Goal: Task Accomplishment & Management: Complete application form

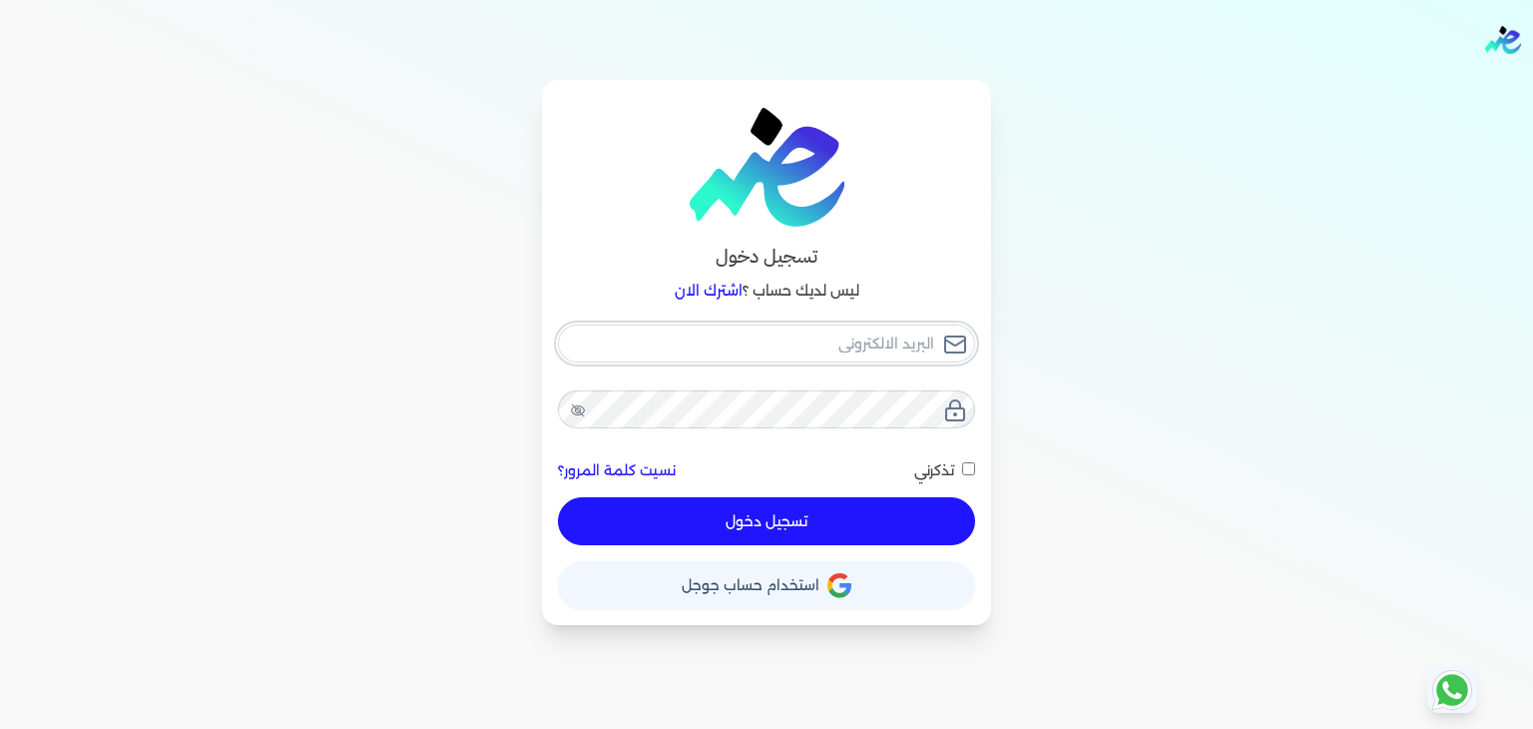
type input "[PERSON_NAME][EMAIL_ADDRESS][DOMAIN_NAME]"
click at [761, 520] on button "تسجيل دخول" at bounding box center [766, 521] width 417 height 48
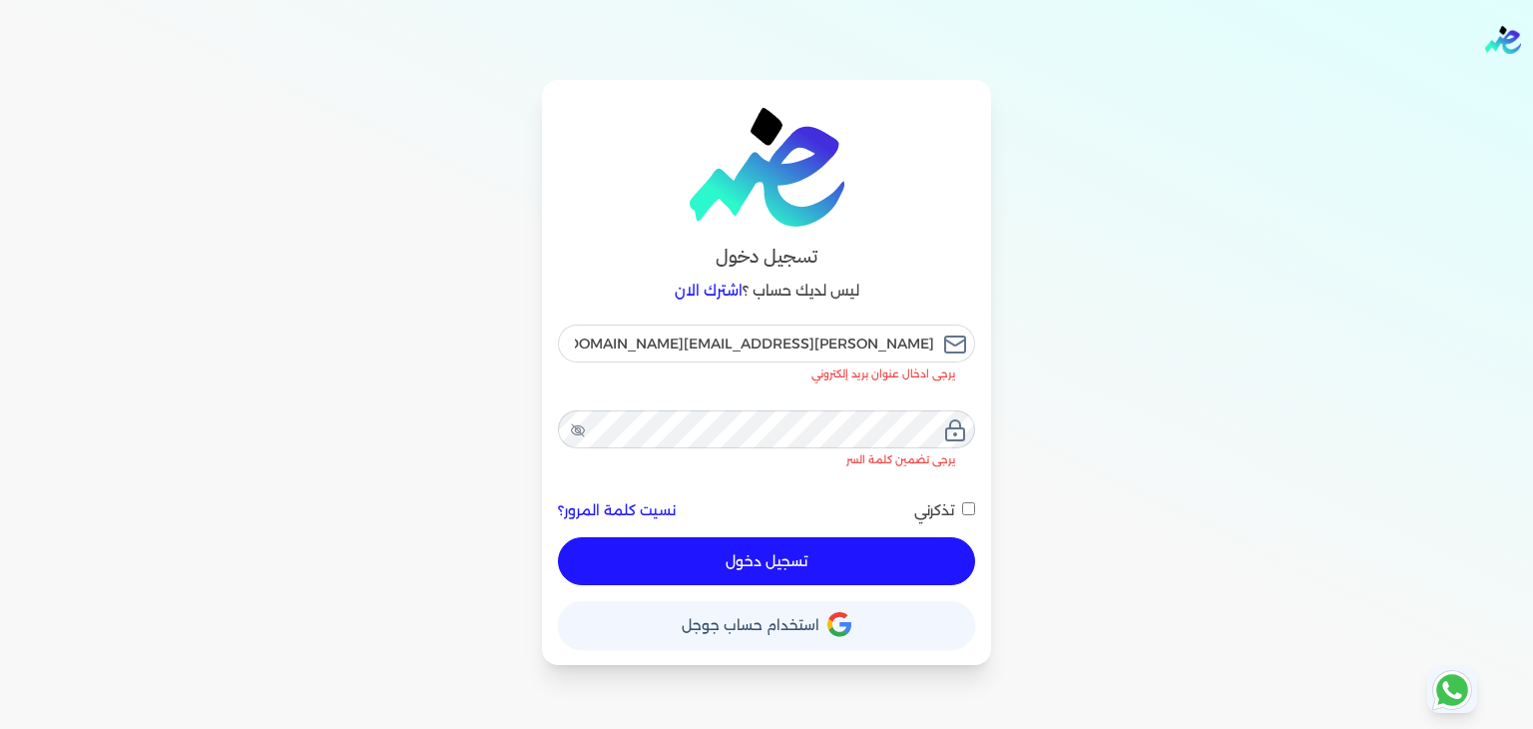
checkbox input "false"
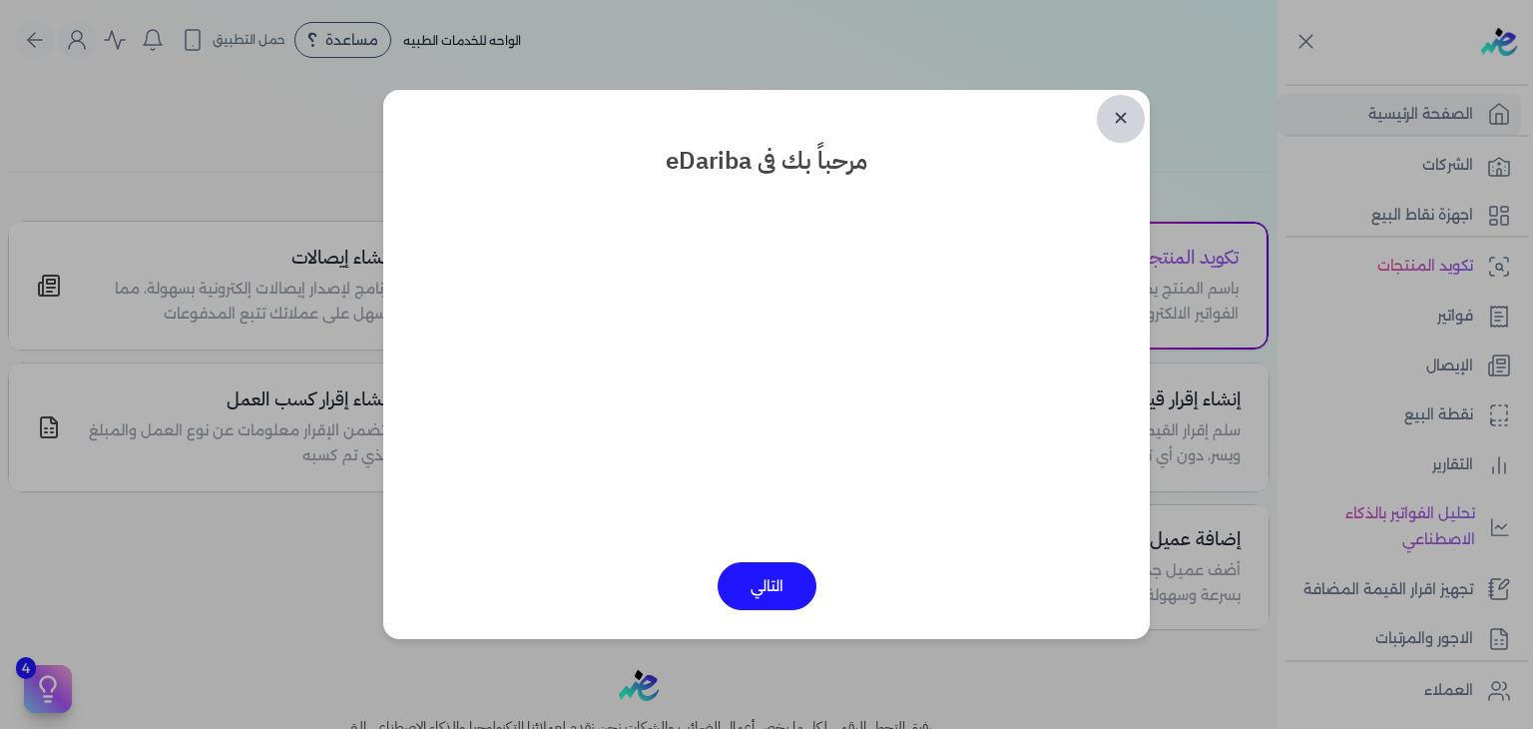
click at [1118, 115] on link "✕" at bounding box center [1121, 119] width 48 height 48
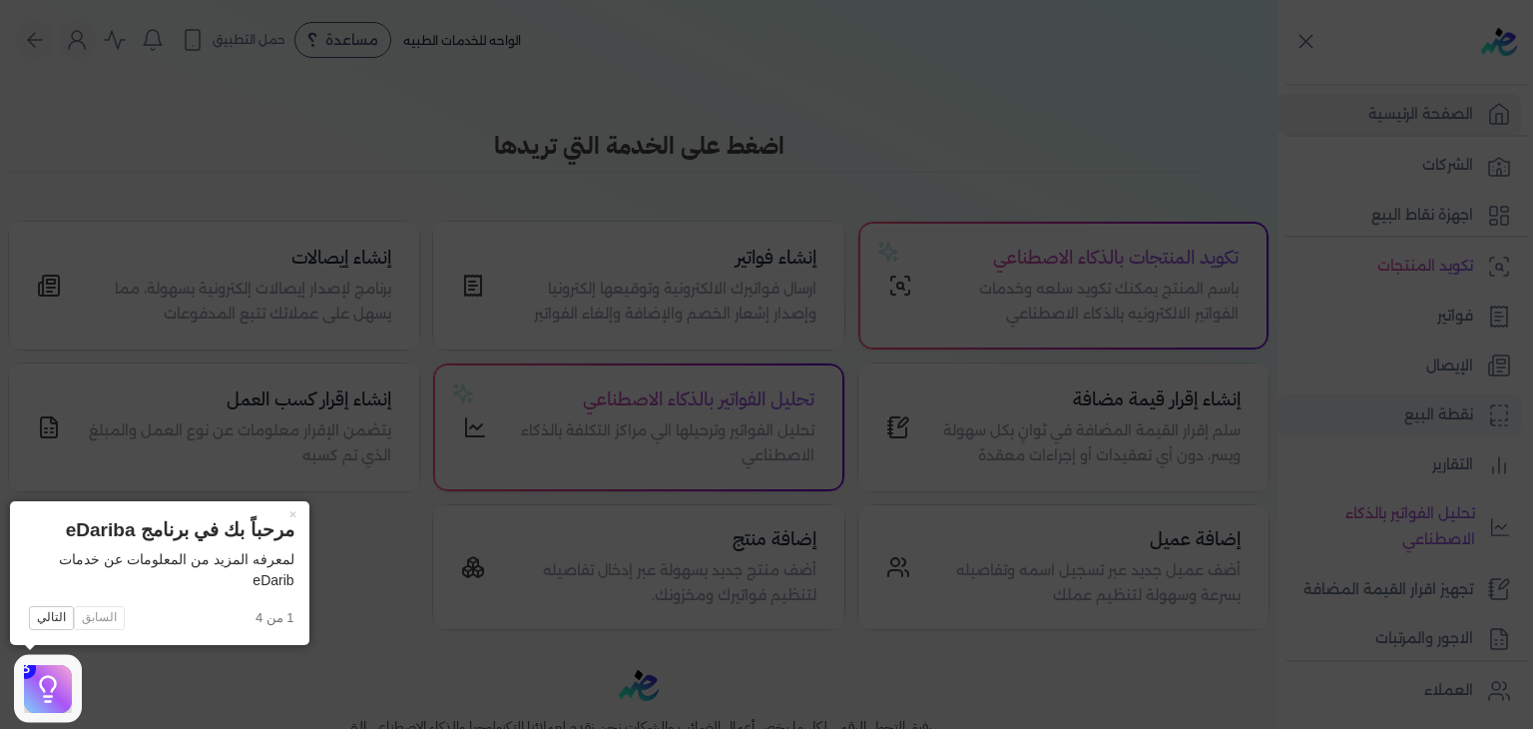
click at [1409, 420] on icon at bounding box center [766, 364] width 1533 height 729
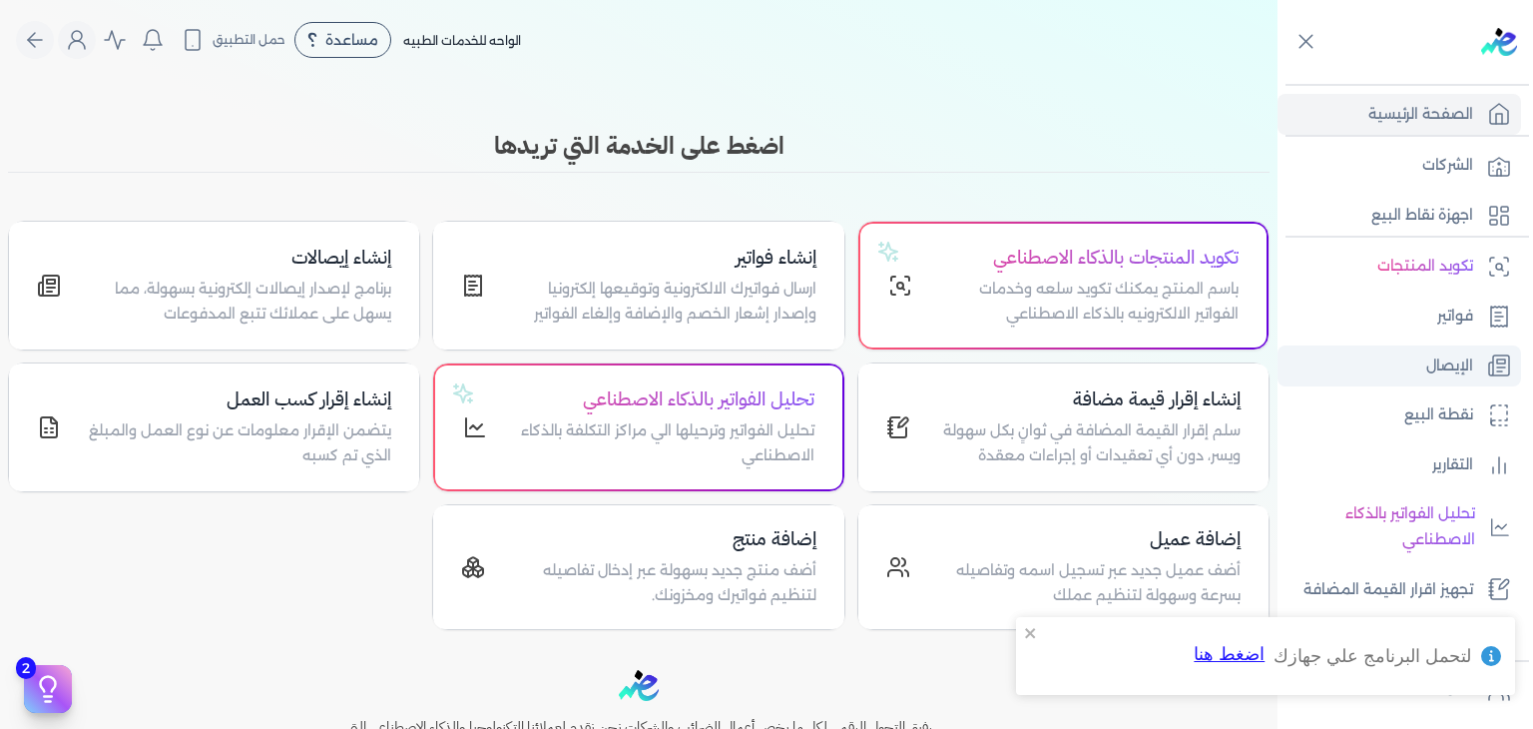
click at [1401, 355] on link "الإيصال" at bounding box center [1399, 366] width 244 height 42
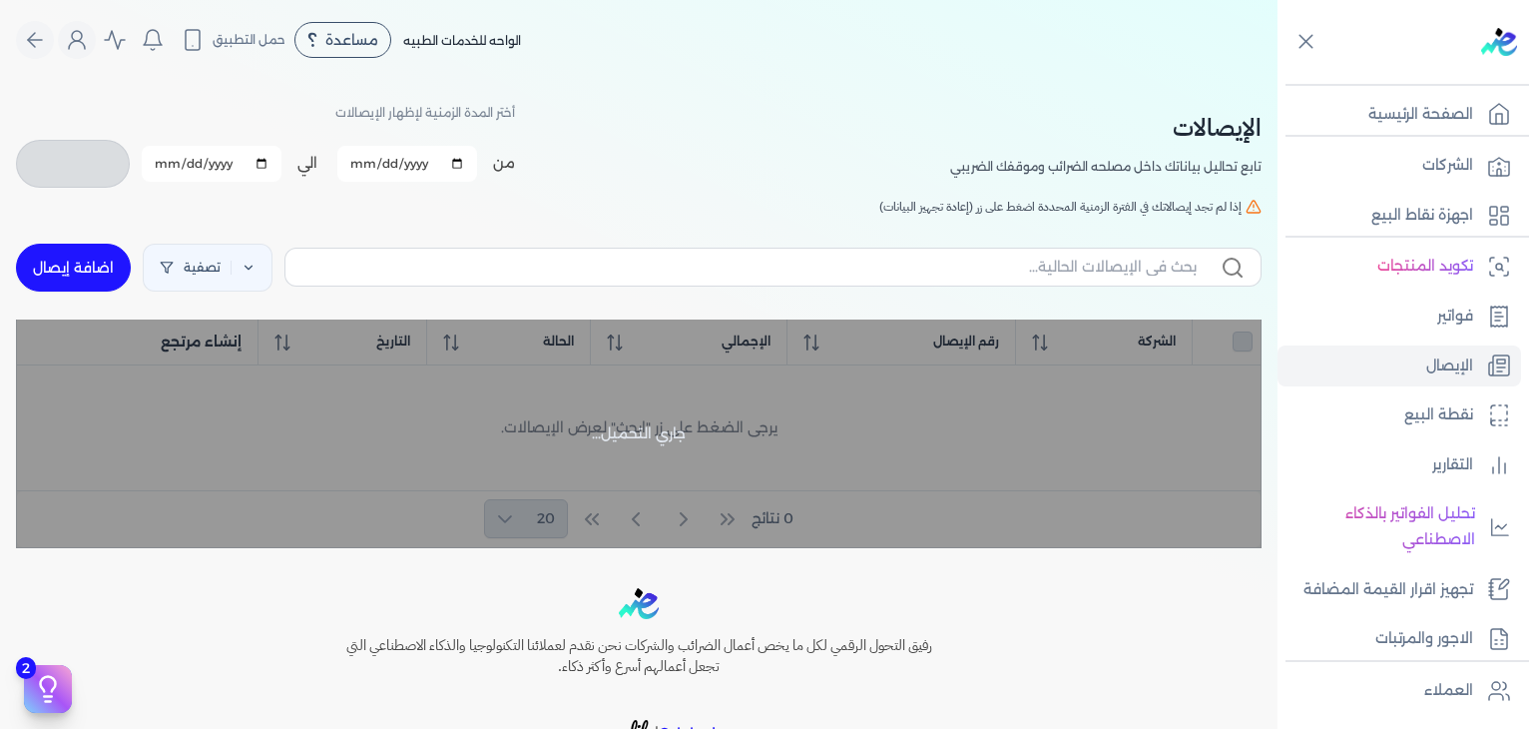
click at [84, 256] on link "اضافة إيصال" at bounding box center [73, 268] width 115 height 48
select select
select select "EGP"
select select "EGS"
select select "B"
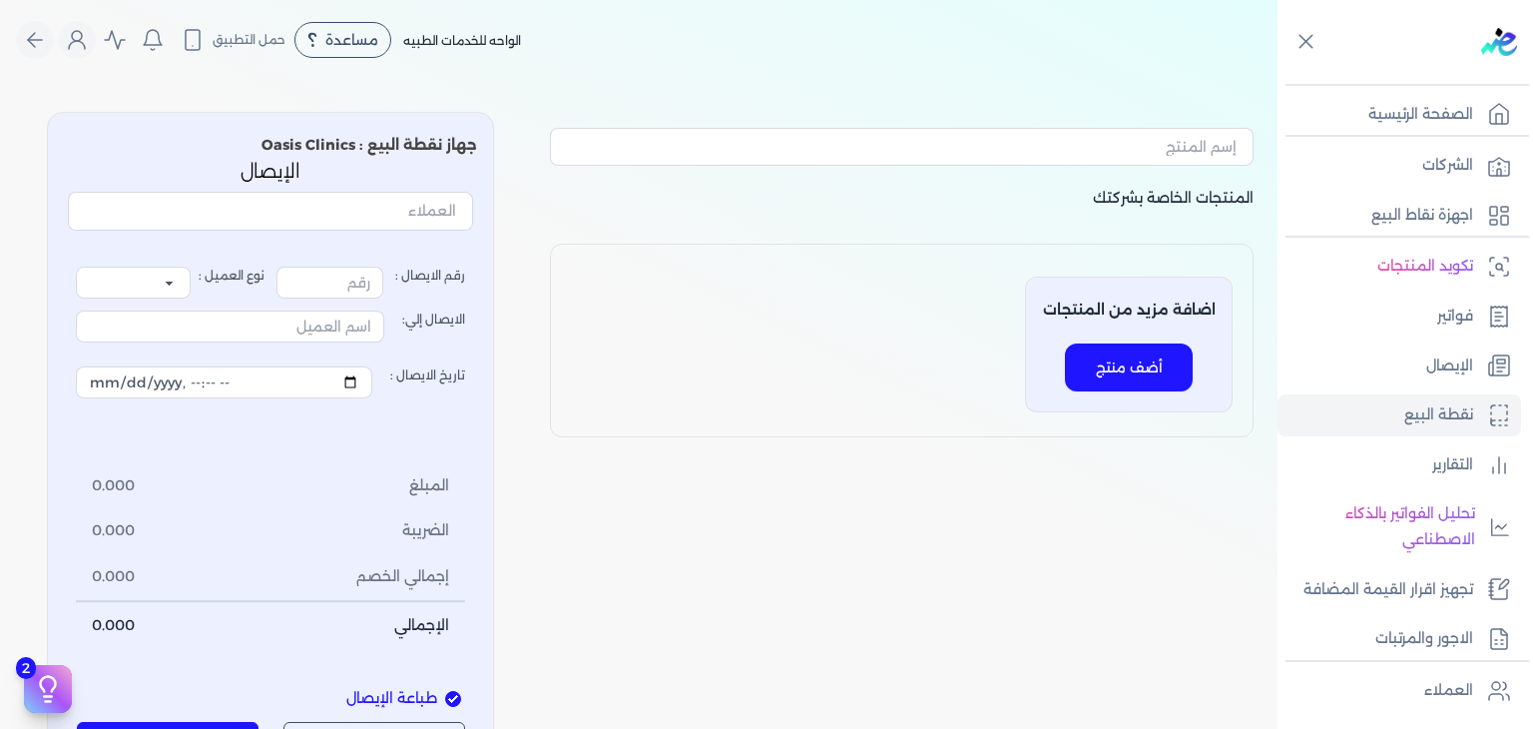
drag, startPoint x: 1435, startPoint y: 355, endPoint x: 1434, endPoint y: 392, distance: 36.9
click at [1435, 356] on p "الإيصال" at bounding box center [1449, 366] width 47 height 26
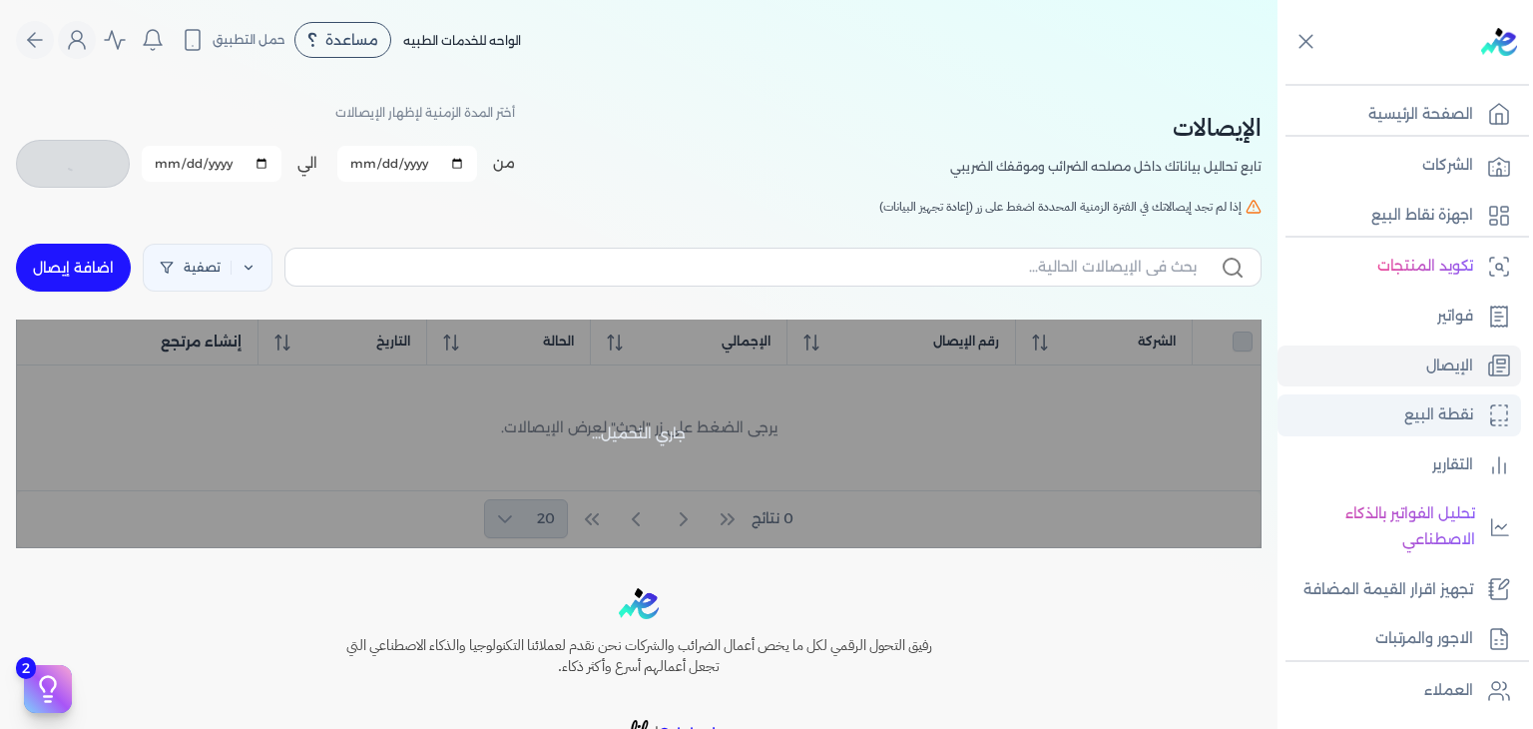
click at [1422, 420] on p "نقطة البيع" at bounding box center [1438, 415] width 69 height 26
select select
select select "EGP"
select select "EGS"
select select "B"
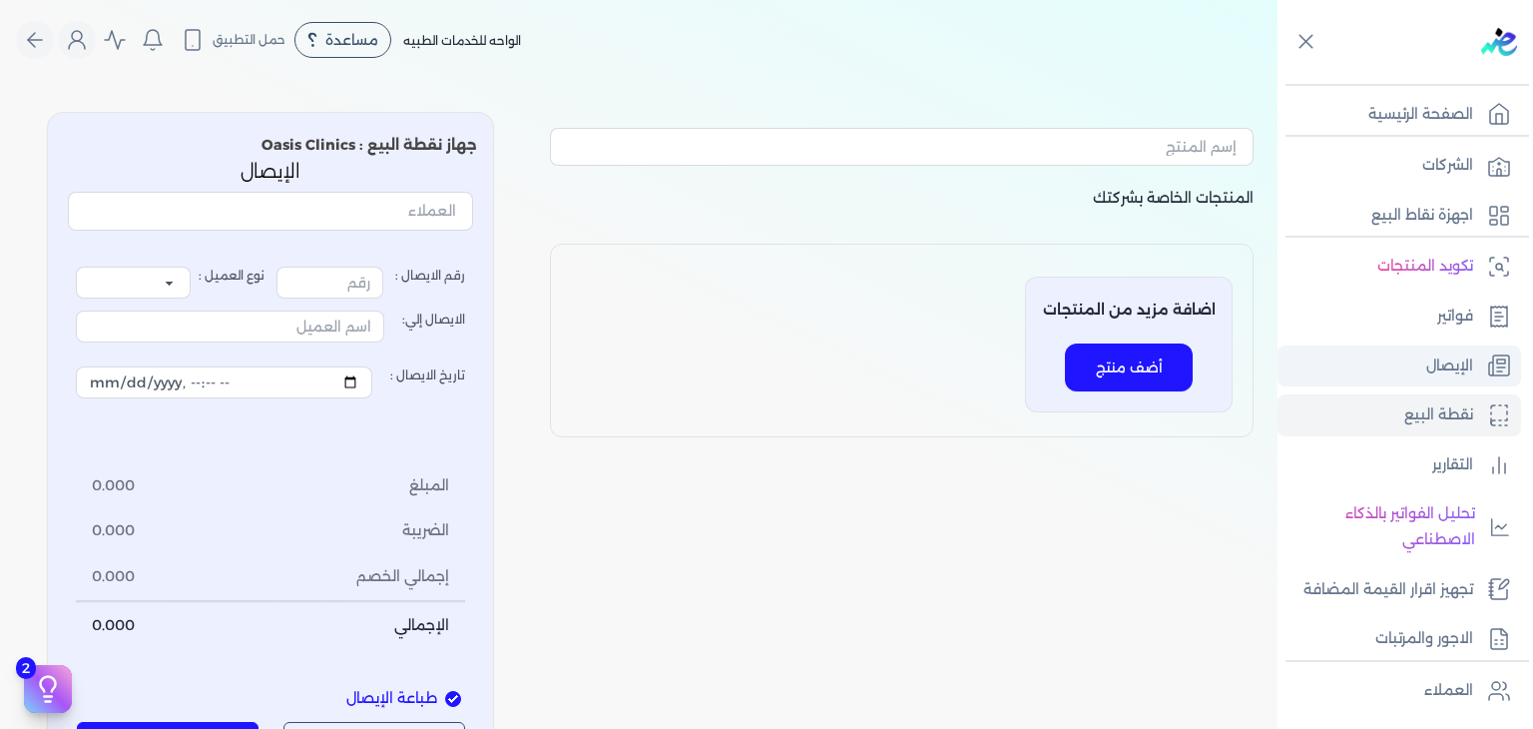
click at [1416, 345] on link "الإيصال" at bounding box center [1399, 366] width 244 height 42
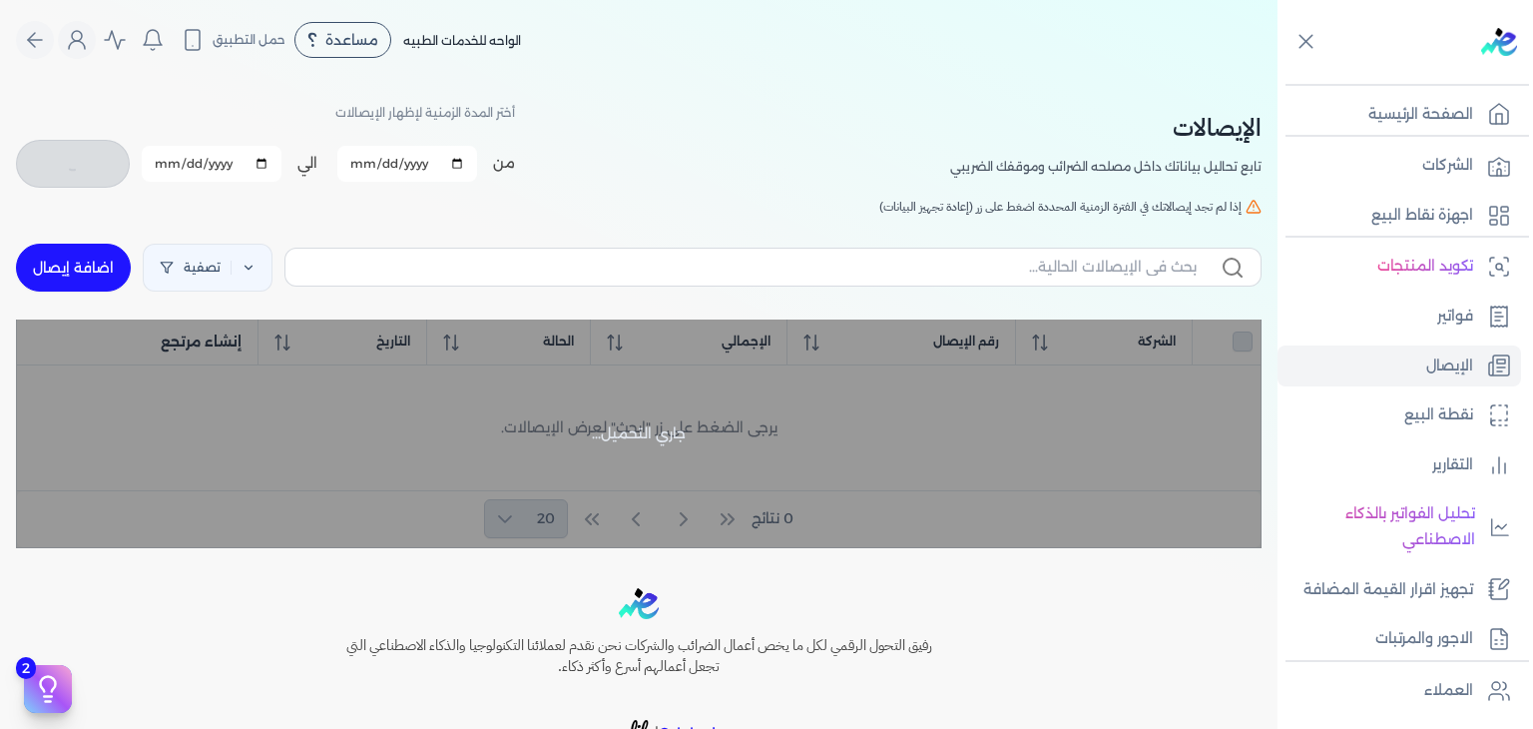
click at [62, 261] on link "اضافة إيصال" at bounding box center [73, 268] width 115 height 48
select select
select select "EGP"
select select "EGS"
select select "B"
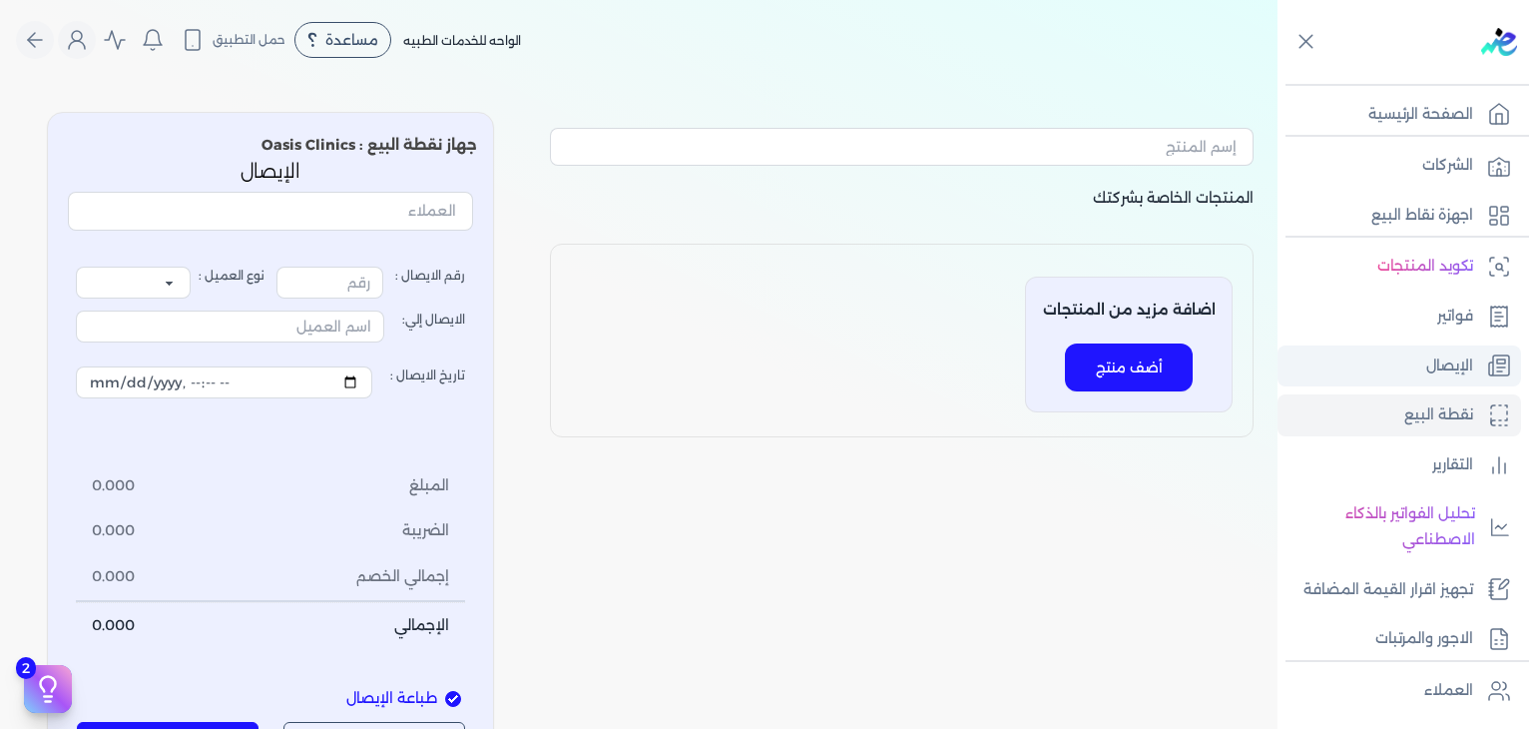
click at [1389, 372] on link "الإيصال" at bounding box center [1399, 366] width 244 height 42
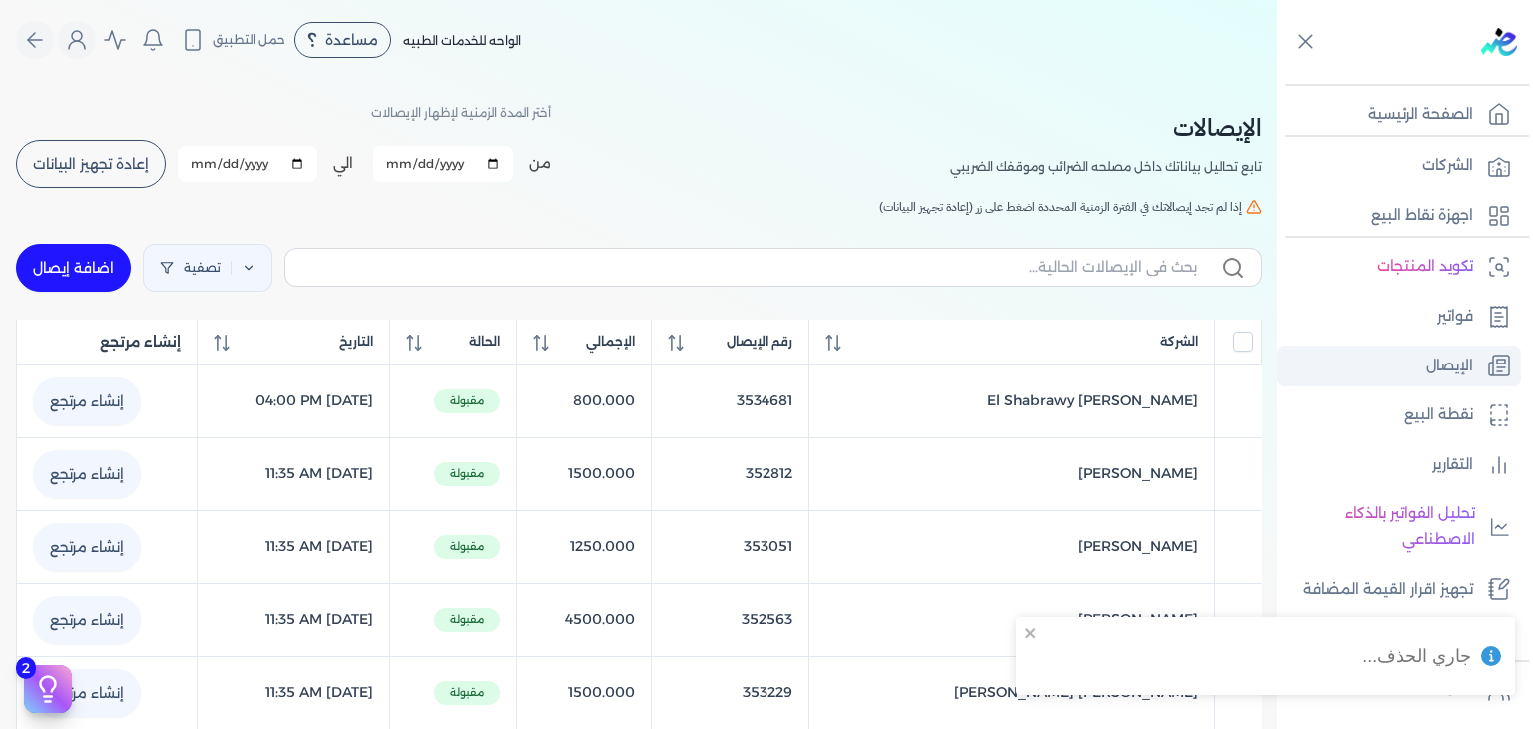
checkbox input "false"
click at [54, 269] on link "اضافة إيصال" at bounding box center [73, 268] width 115 height 48
select select "EGP"
select select "EGS"
select select "B"
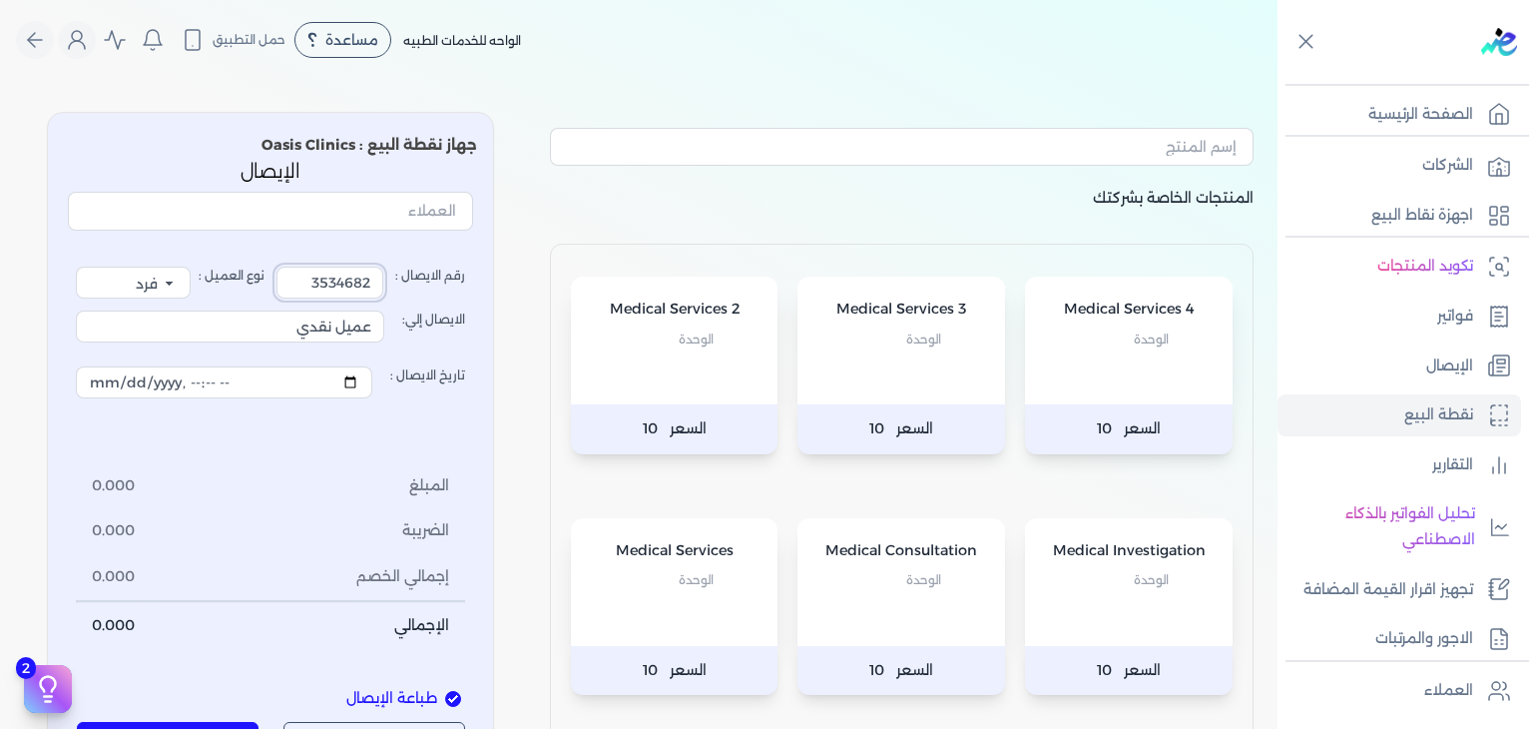
drag, startPoint x: 302, startPoint y: 289, endPoint x: 457, endPoint y: 285, distance: 154.7
click at [457, 285] on label "رقم الايصال : 3534682" at bounding box center [370, 282] width 189 height 32
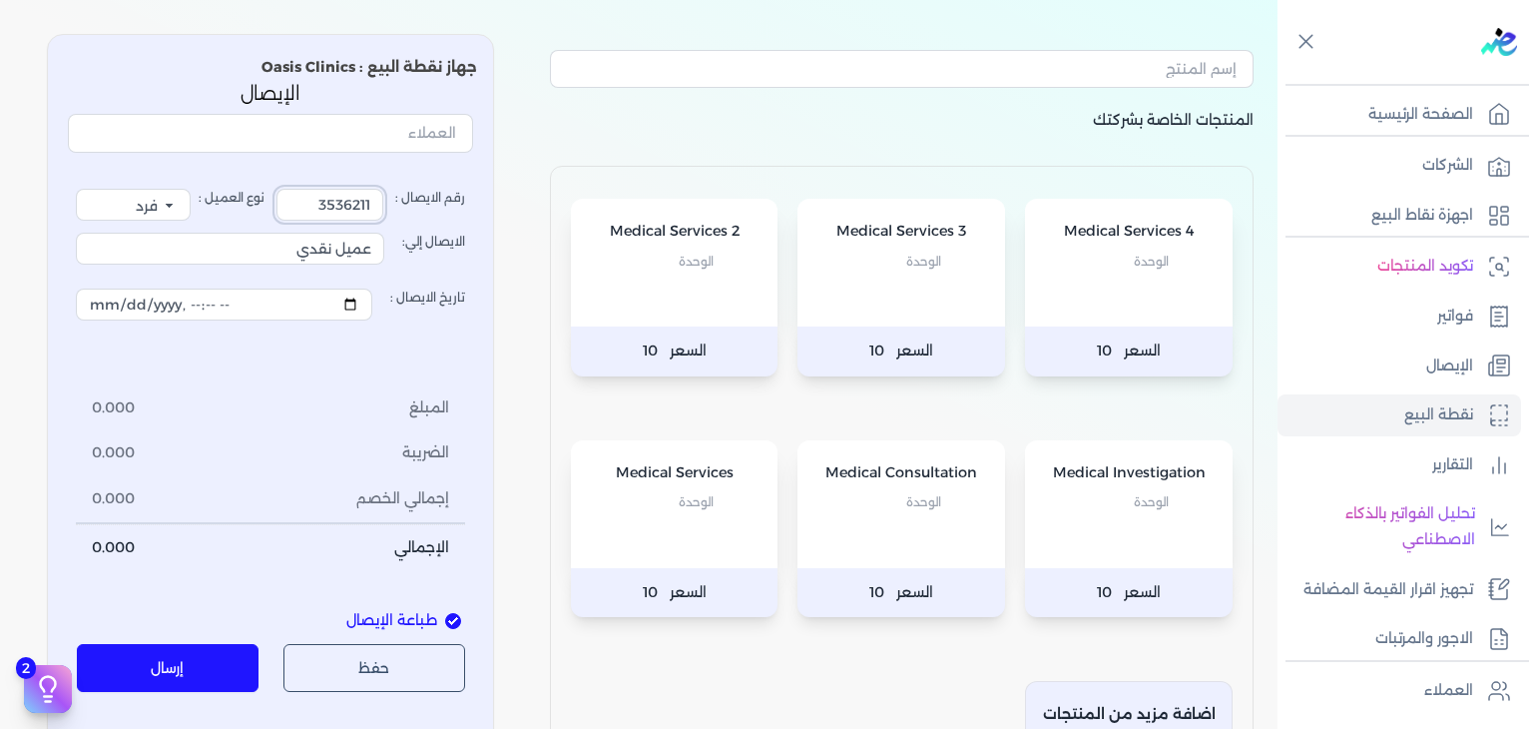
scroll to position [100, 0]
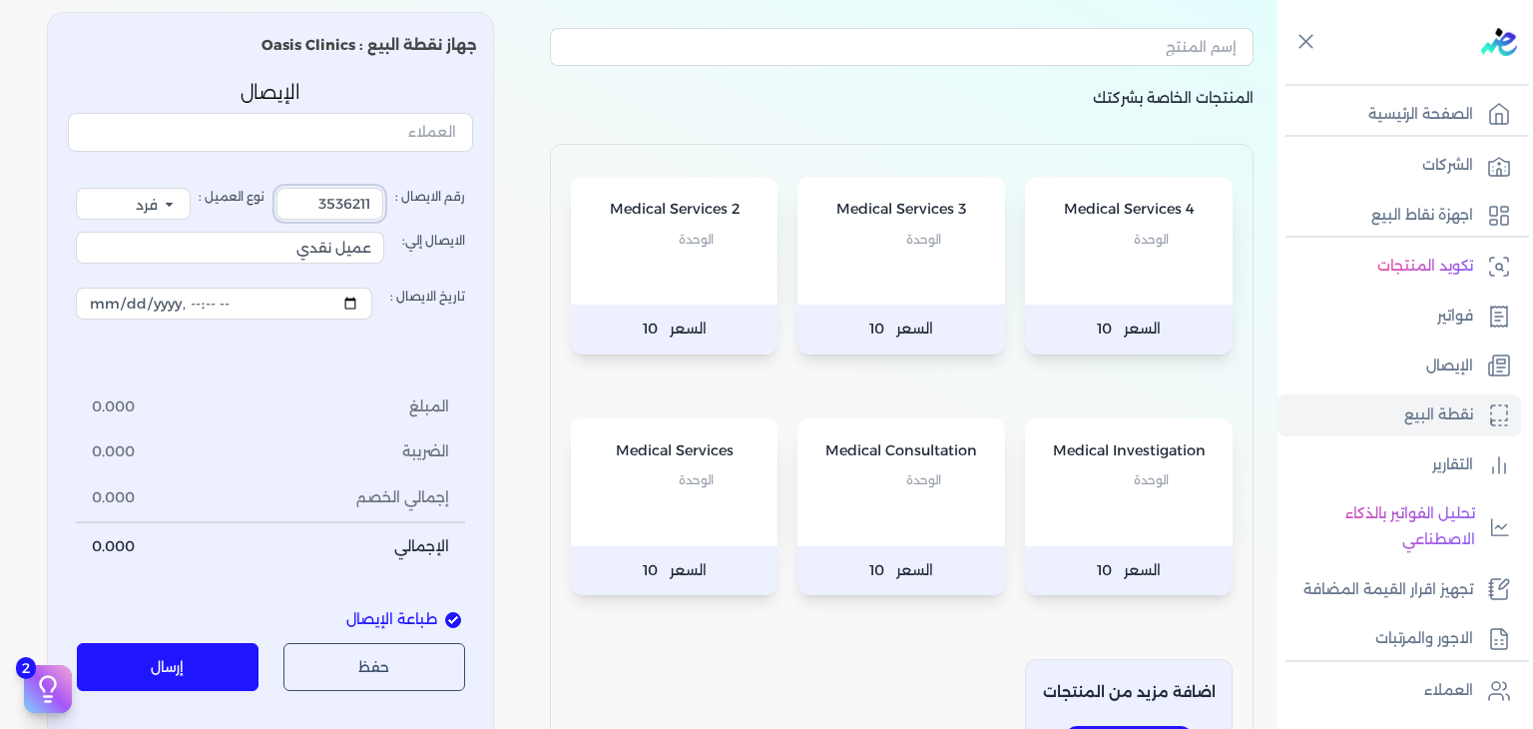
type input "3536211"
drag, startPoint x: 275, startPoint y: 246, endPoint x: 551, endPoint y: 242, distance: 275.5
click at [551, 242] on div "المنتجات الخاصة بشركتك Medical Services 4 الوحدة السعر 10 Medical Services 3 ال…" at bounding box center [638, 407] width 1277 height 823
type input "ة"
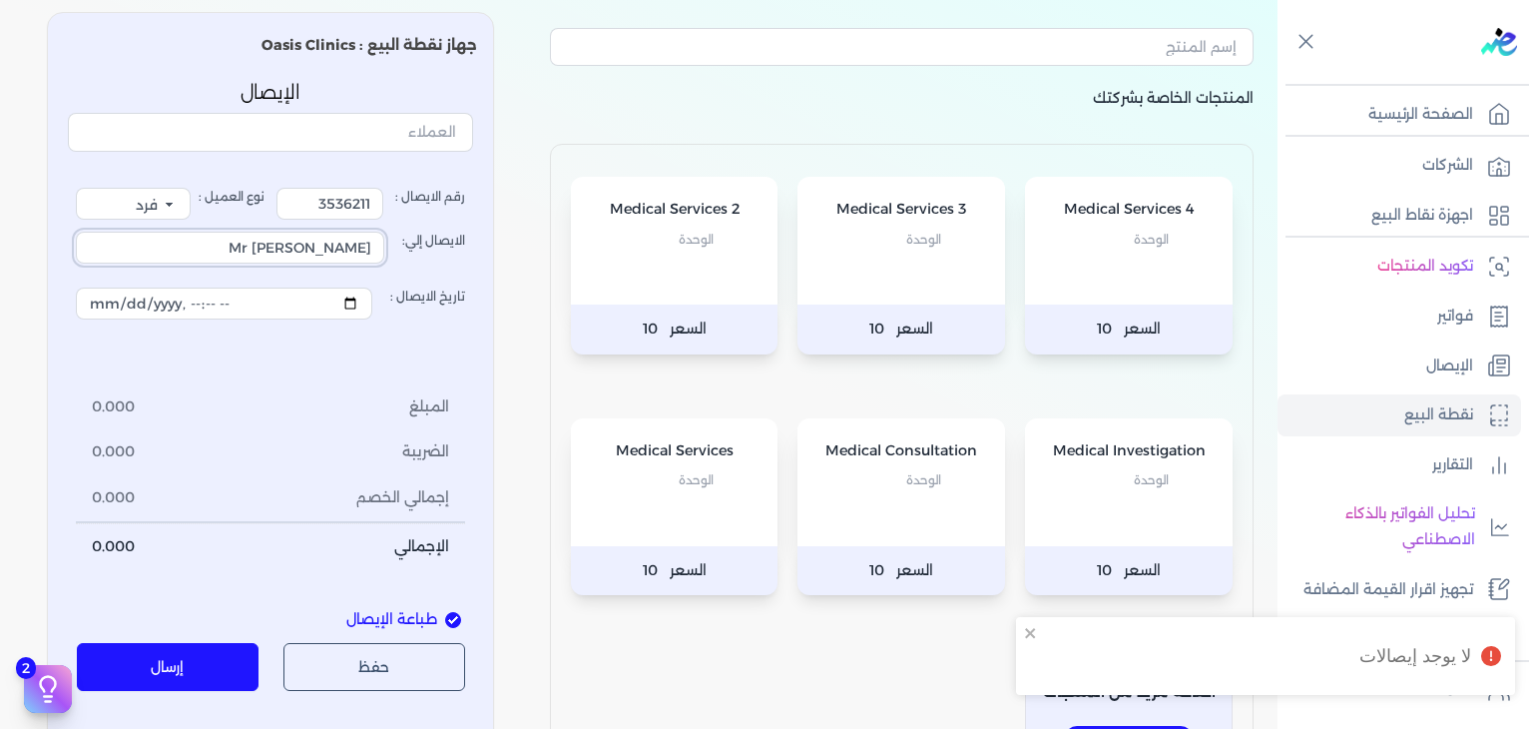
type input "Mr [PERSON_NAME]"
click at [872, 521] on div "Medical Consultation الوحدة" at bounding box center [901, 482] width 208 height 128
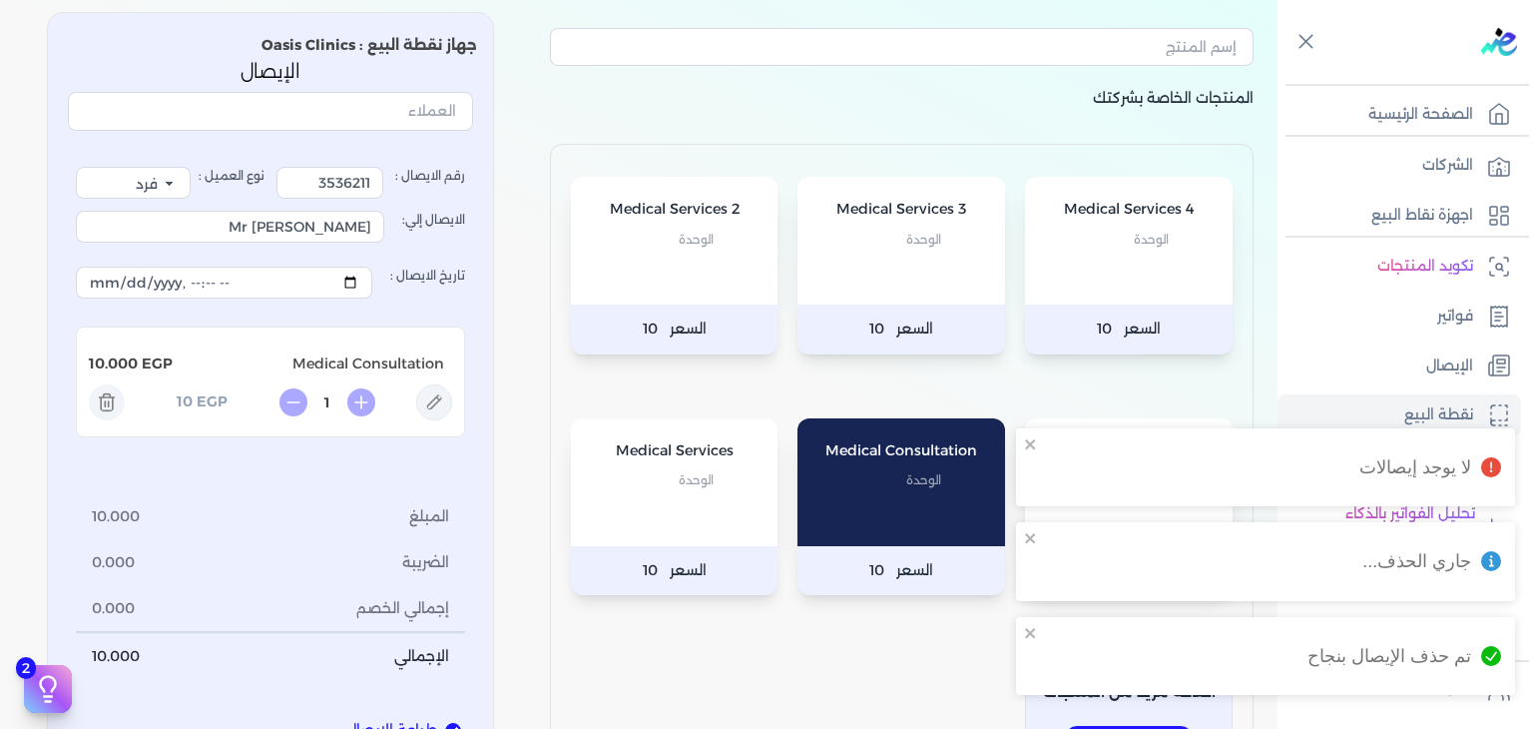
scroll to position [200, 0]
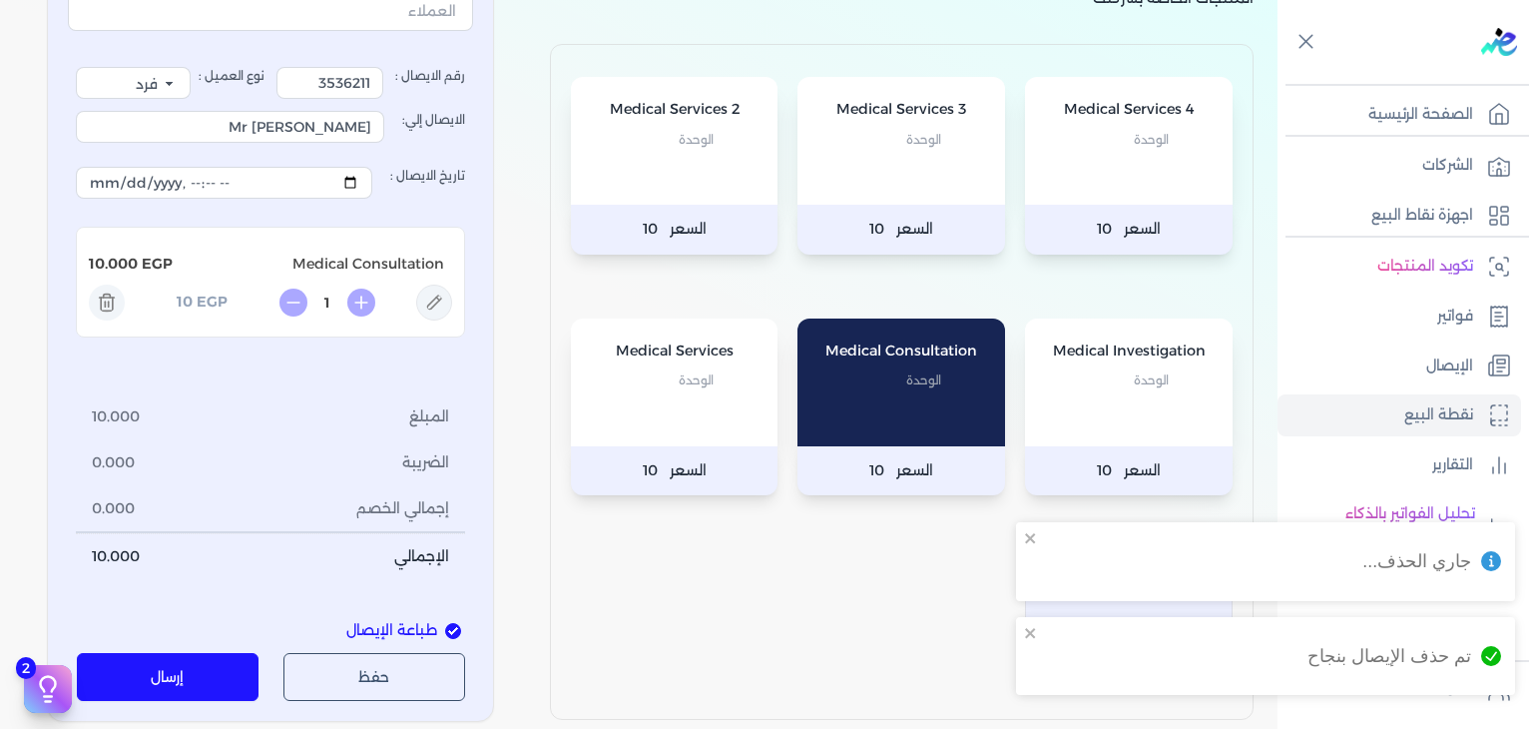
click at [645, 408] on div "Medical Services الوحدة" at bounding box center [675, 382] width 208 height 128
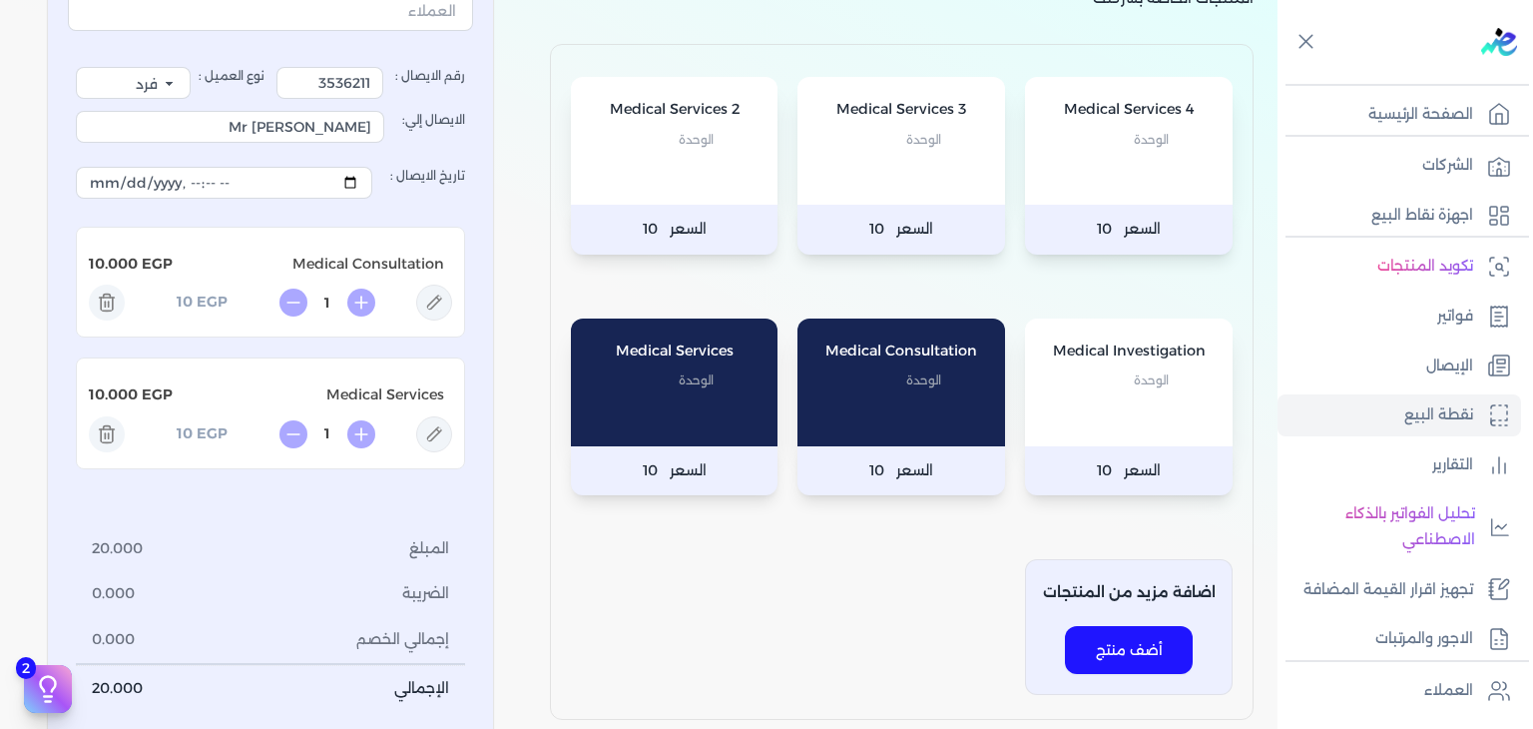
click at [452, 293] on icon at bounding box center [434, 302] width 36 height 36
type input "Medical Consultation"
type input "10"
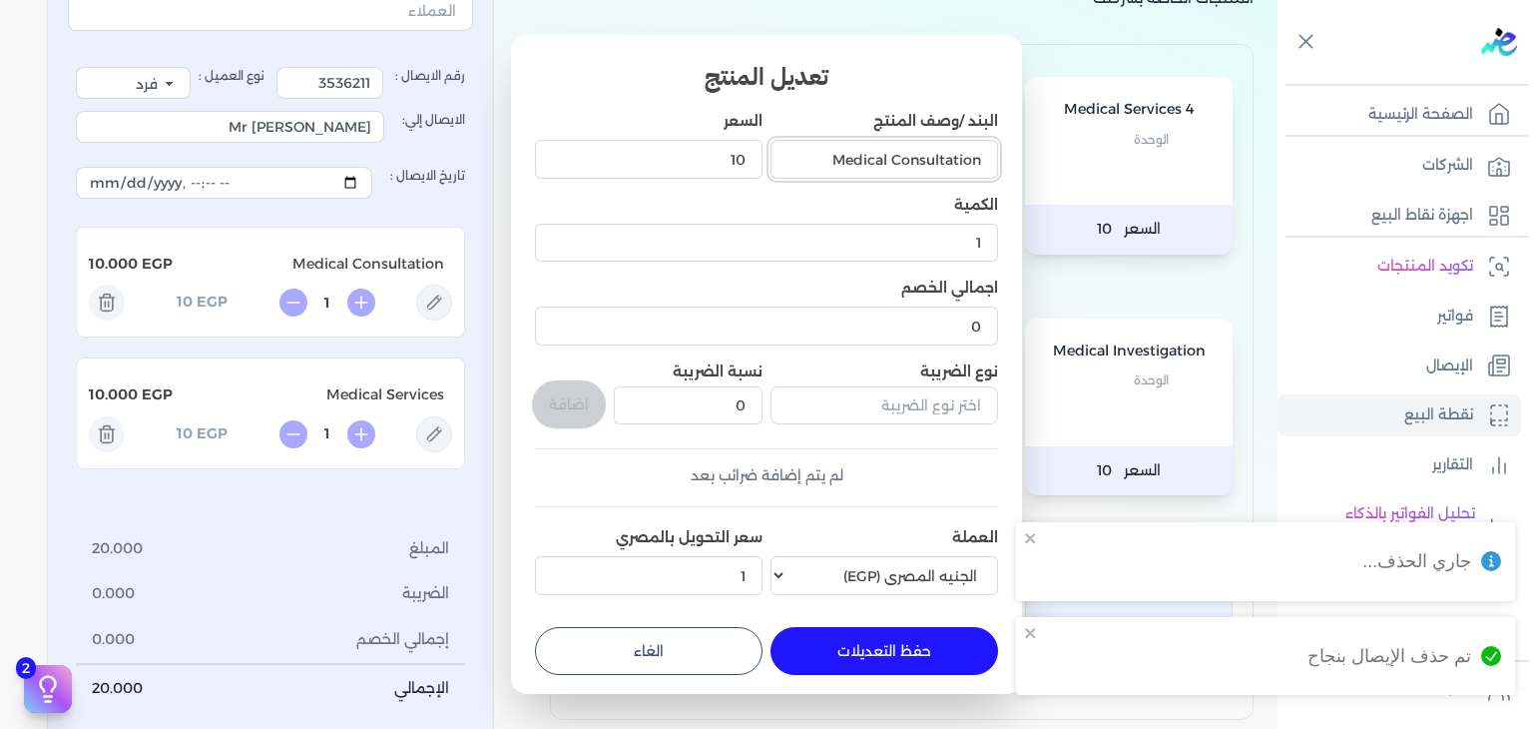
drag, startPoint x: 802, startPoint y: 157, endPoint x: 895, endPoint y: 175, distance: 94.5
click at [895, 175] on input "Medical Consultation" at bounding box center [884, 159] width 228 height 38
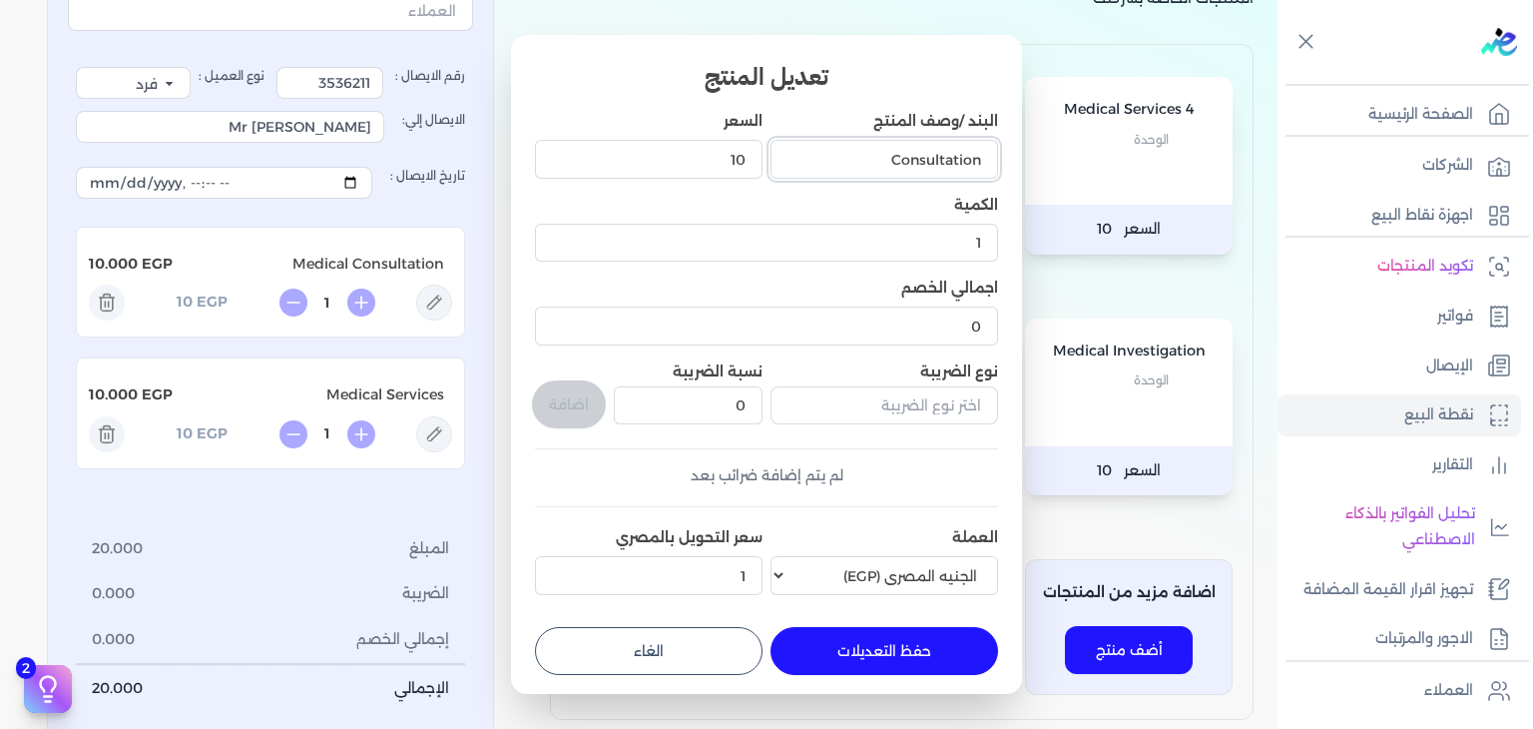
paste input "text"
type input "Consultation ( Cardiology )"
drag, startPoint x: 627, startPoint y: 160, endPoint x: 887, endPoint y: 201, distance: 263.7
click at [887, 201] on div "البند /وصف المنتج Consultation ( Cardiology ) السعر 10 الكمية 1 اجمالي الخصم 0 …" at bounding box center [766, 357] width 463 height 492
type input "1500"
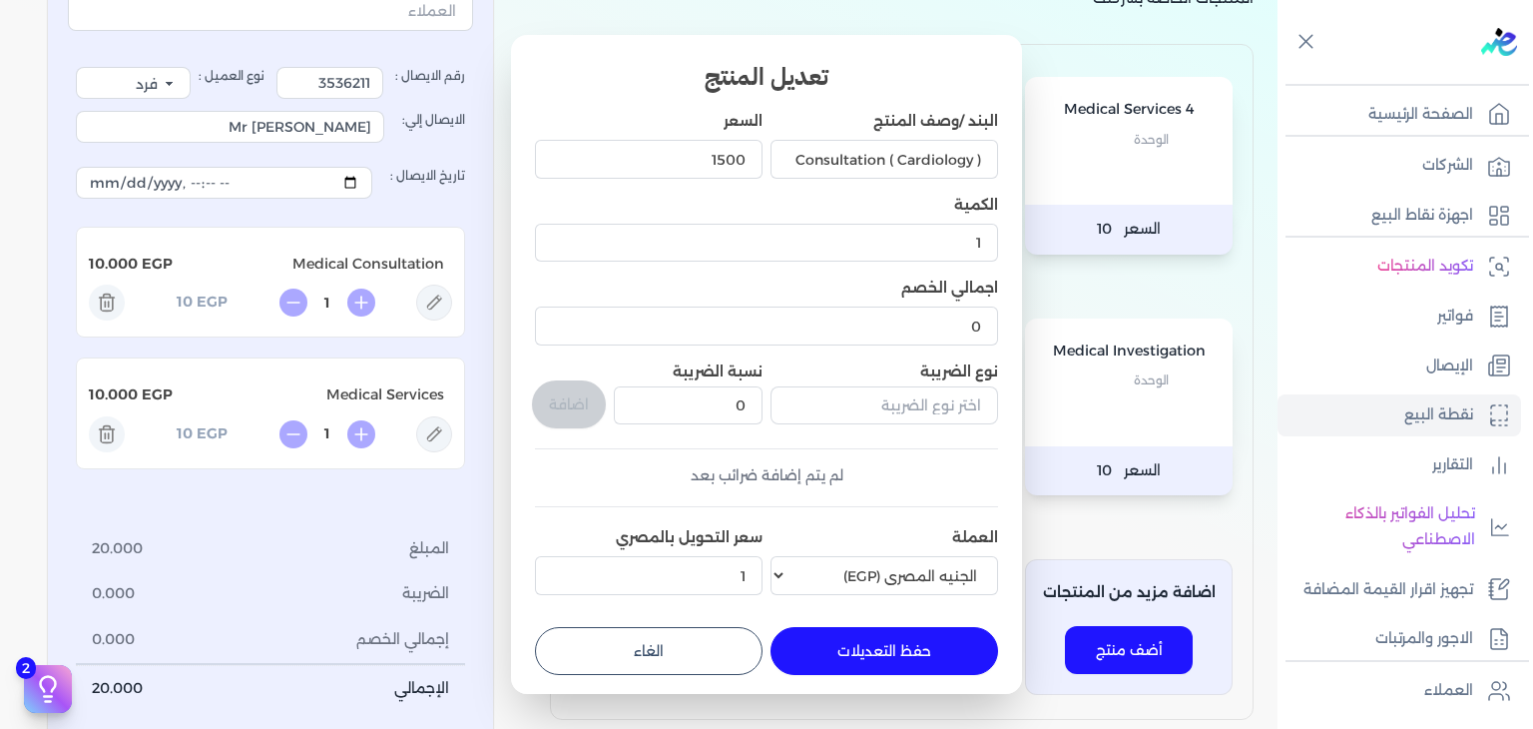
click at [896, 647] on button "حفظ التعديلات" at bounding box center [884, 651] width 228 height 48
type input "0"
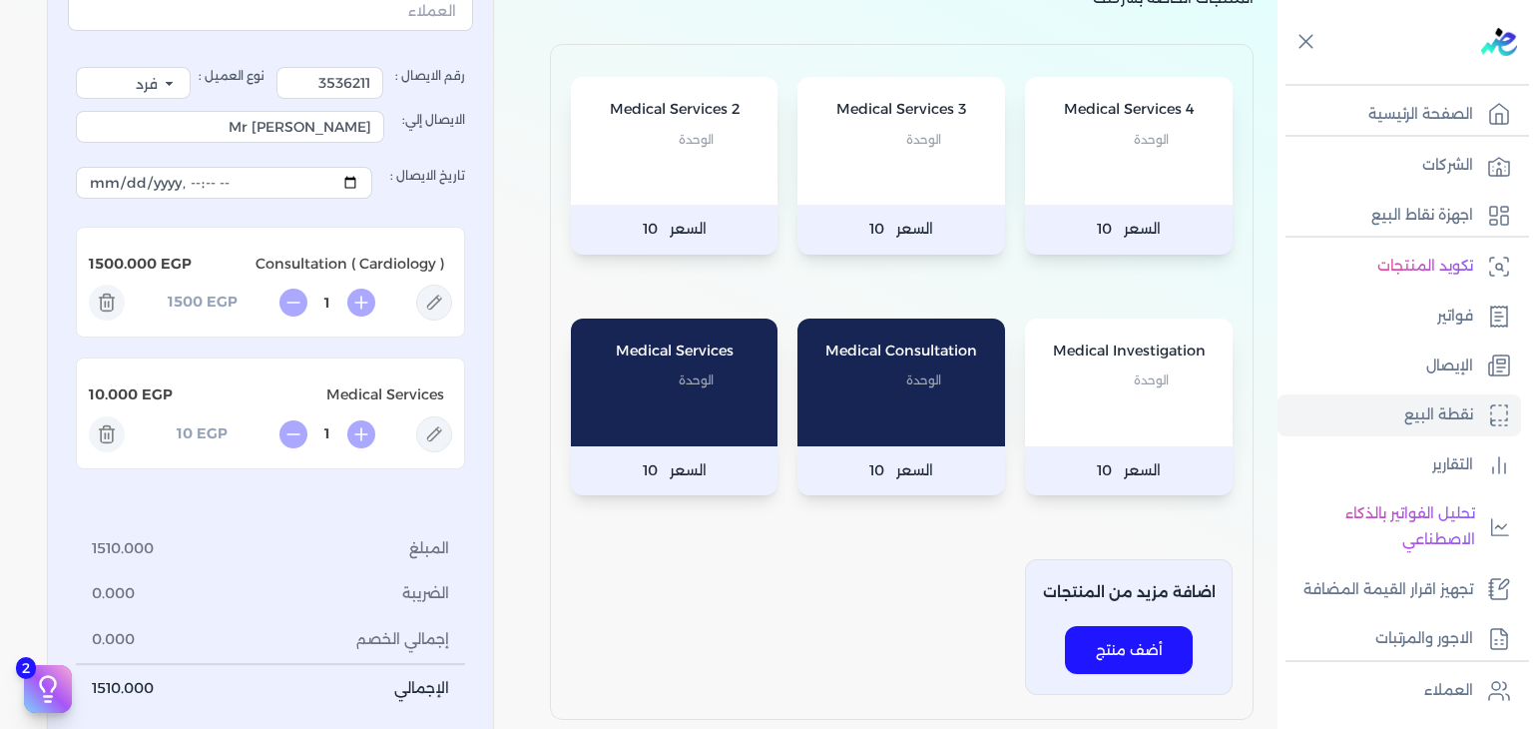
click at [422, 433] on div "1 EGP 10" at bounding box center [270, 434] width 363 height 36
click at [431, 432] on icon at bounding box center [434, 434] width 36 height 36
type input "Medical Services"
type input "10"
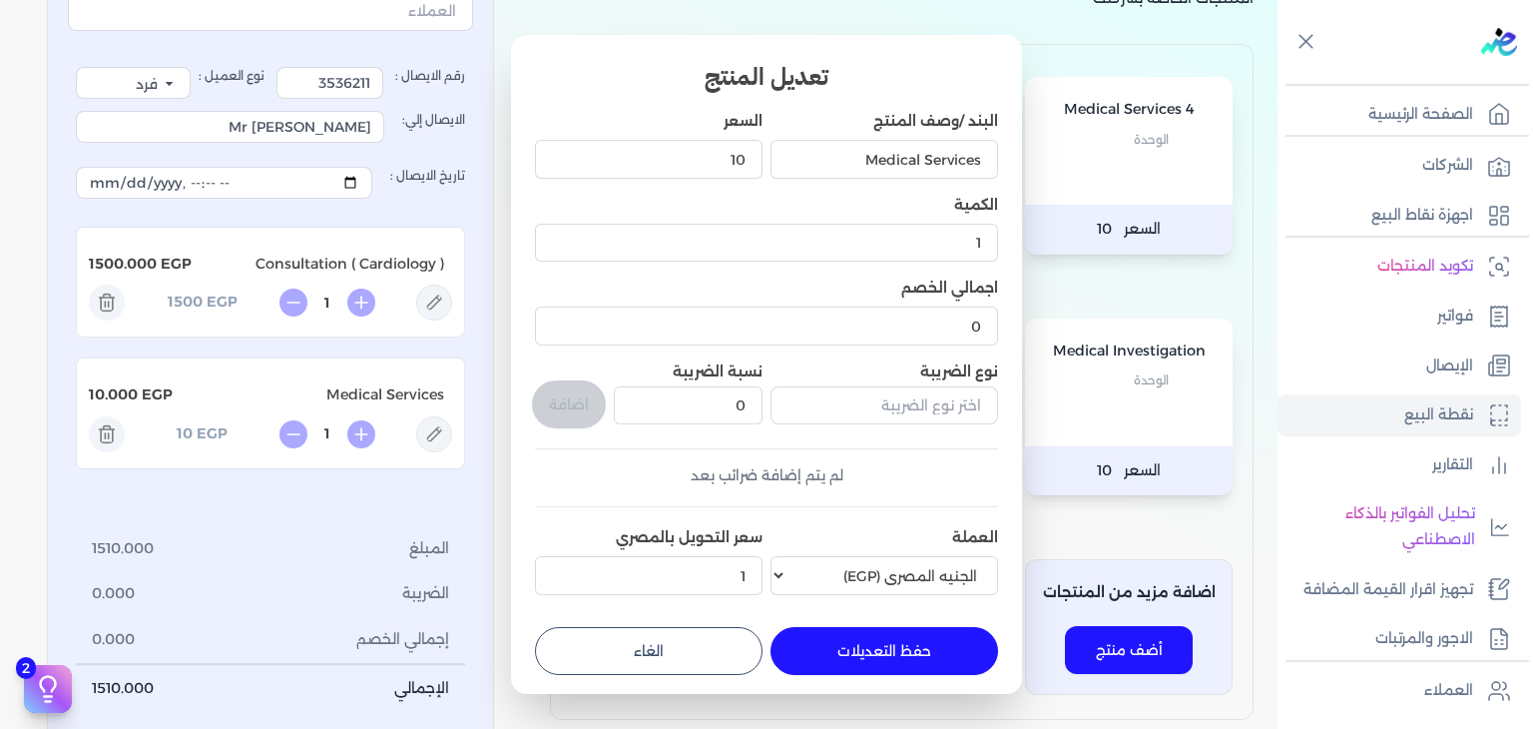
click at [740, 666] on button "الغاء" at bounding box center [649, 651] width 228 height 48
type input "0"
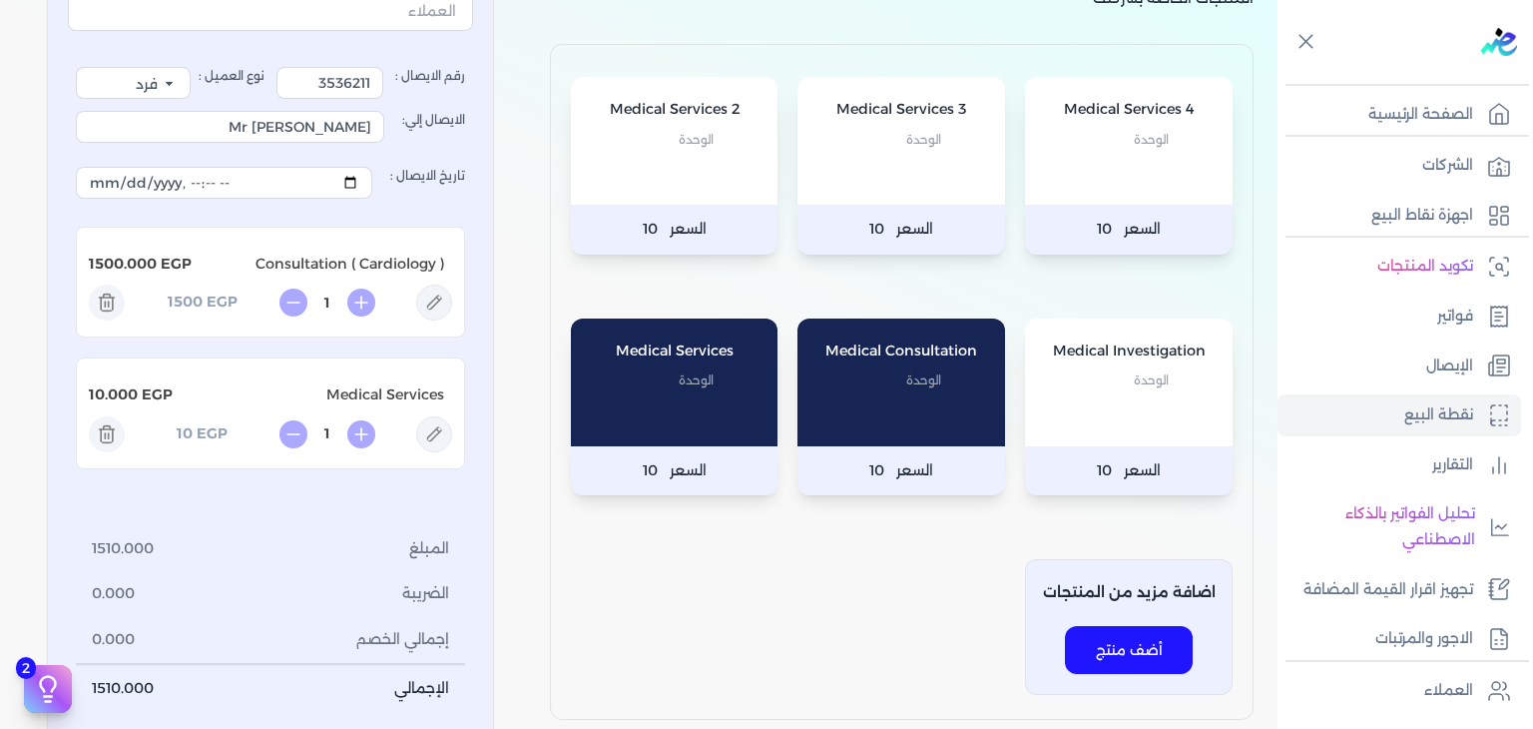
click at [452, 297] on icon at bounding box center [434, 302] width 36 height 36
type input "Consultation ( Cardiology )"
type input "1500"
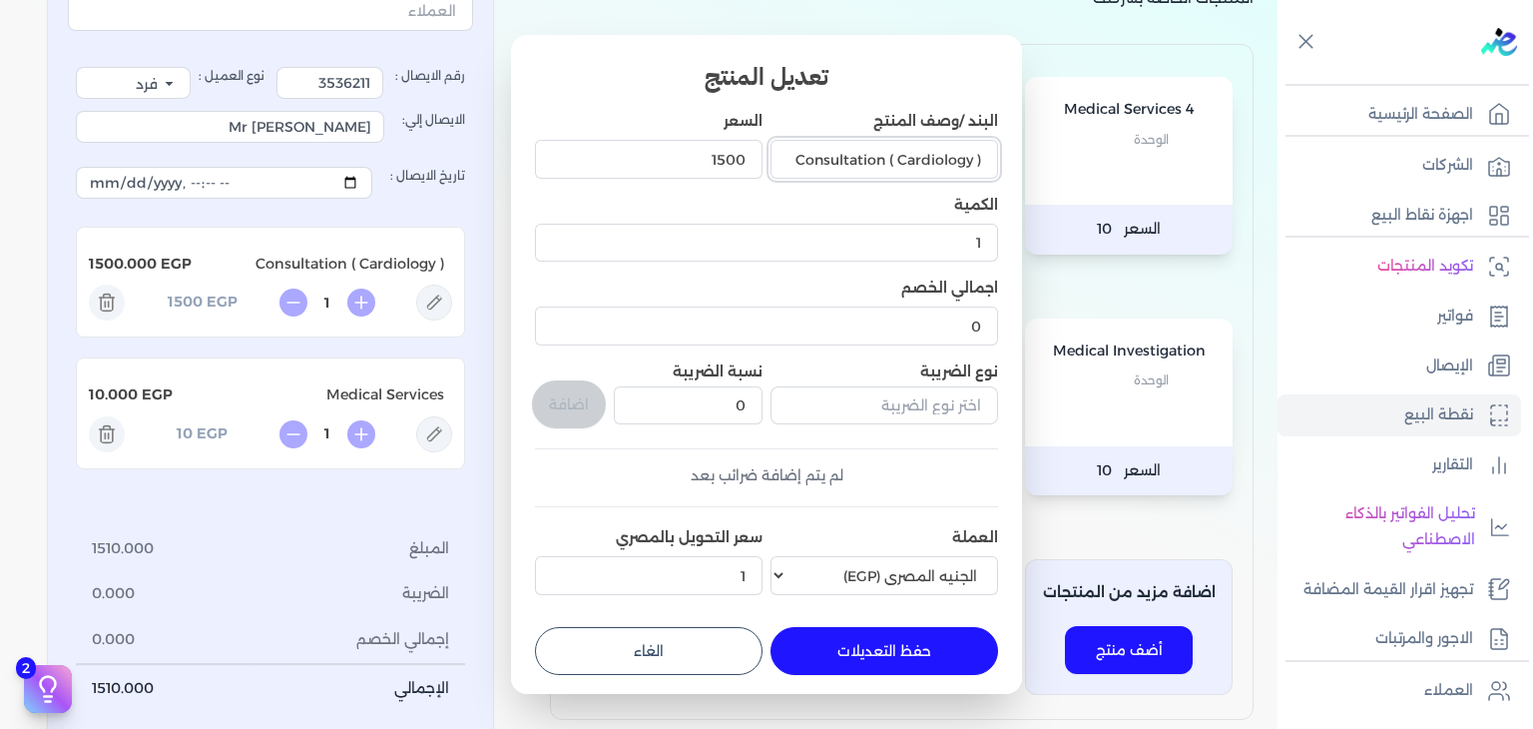
click at [845, 159] on input "Consultation ( Cardiology )" at bounding box center [884, 159] width 228 height 38
click at [849, 646] on button "حفظ التعديلات" at bounding box center [884, 651] width 228 height 48
type input "0"
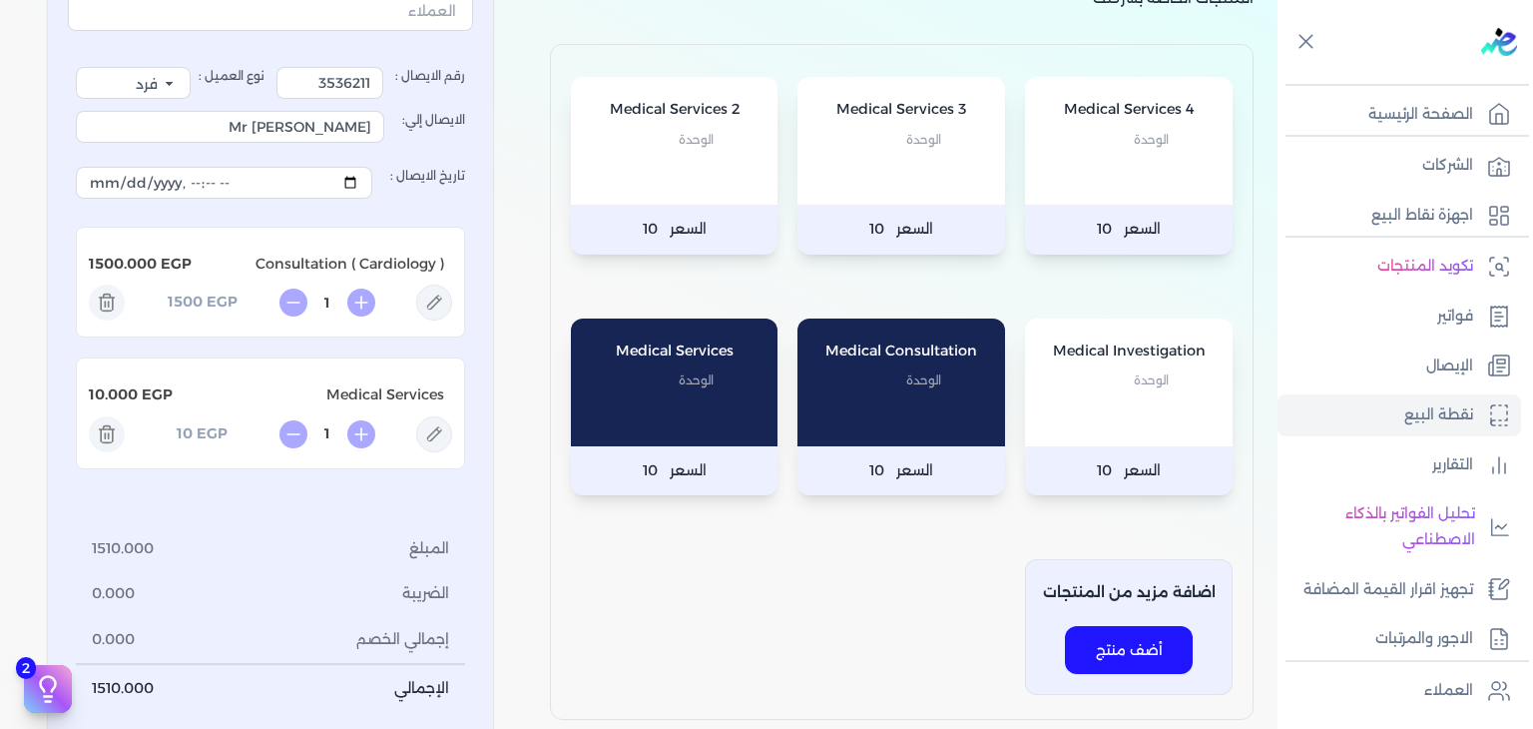
click at [450, 420] on icon at bounding box center [434, 434] width 36 height 36
type input "Medical Services"
type input "10"
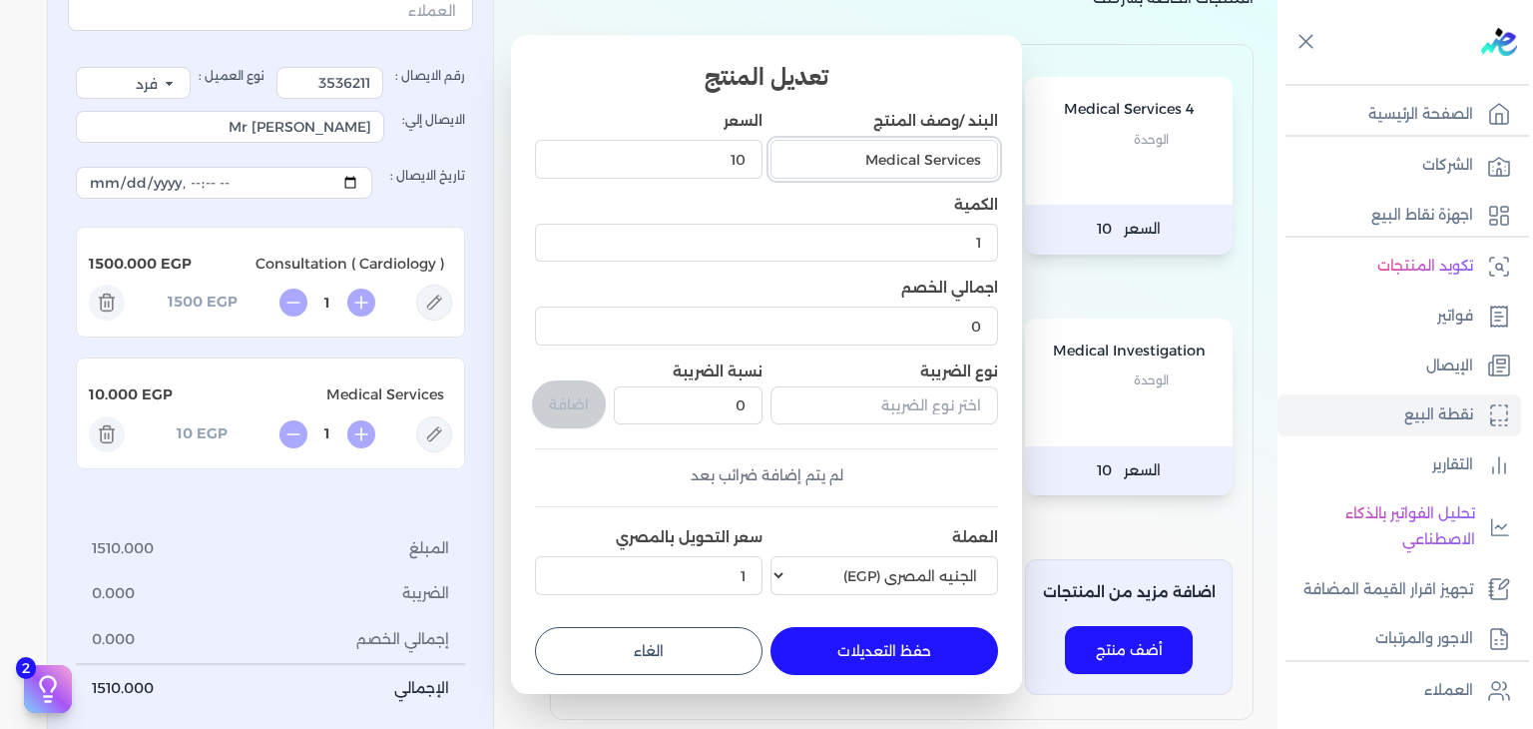
drag, startPoint x: 850, startPoint y: 153, endPoint x: 1063, endPoint y: 159, distance: 212.7
click at [1063, 159] on dialog "تعديل المنتج البند /وصف المنتج Medical Services السعر 10 الكمية 1 اجمالي الخصم …" at bounding box center [766, 364] width 1533 height 729
paste input "Consultation"
type input "Consultation ( Ophthalmology )"
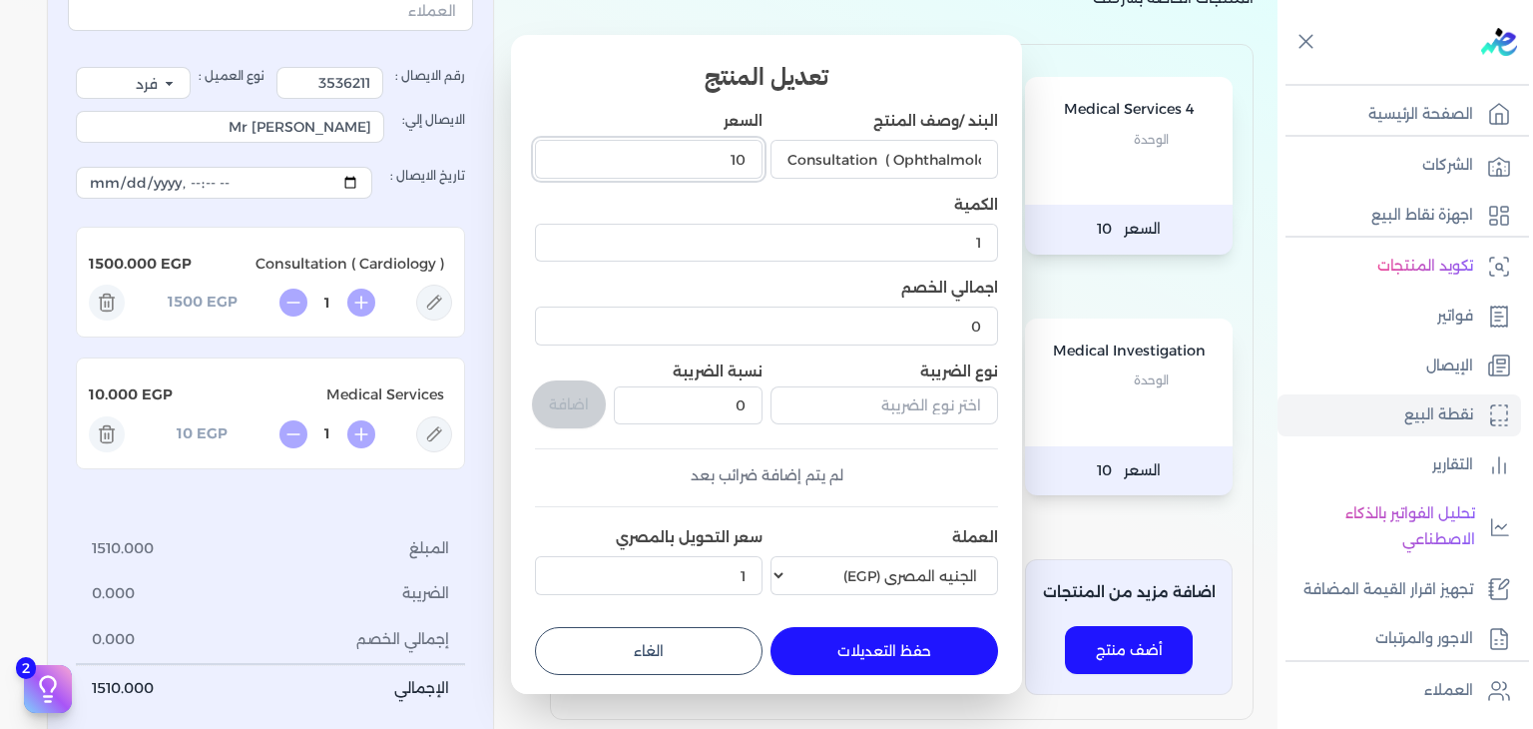
scroll to position [0, 0]
drag, startPoint x: 714, startPoint y: 161, endPoint x: 1027, endPoint y: 183, distance: 314.2
click at [1027, 183] on dialog "تعديل المنتج البند /وصف المنتج Consultation ( Ophthalmology ) السعر 10 الكمية 1…" at bounding box center [766, 364] width 1533 height 729
type input "1000"
click at [901, 666] on button "حفظ التعديلات" at bounding box center [884, 651] width 228 height 48
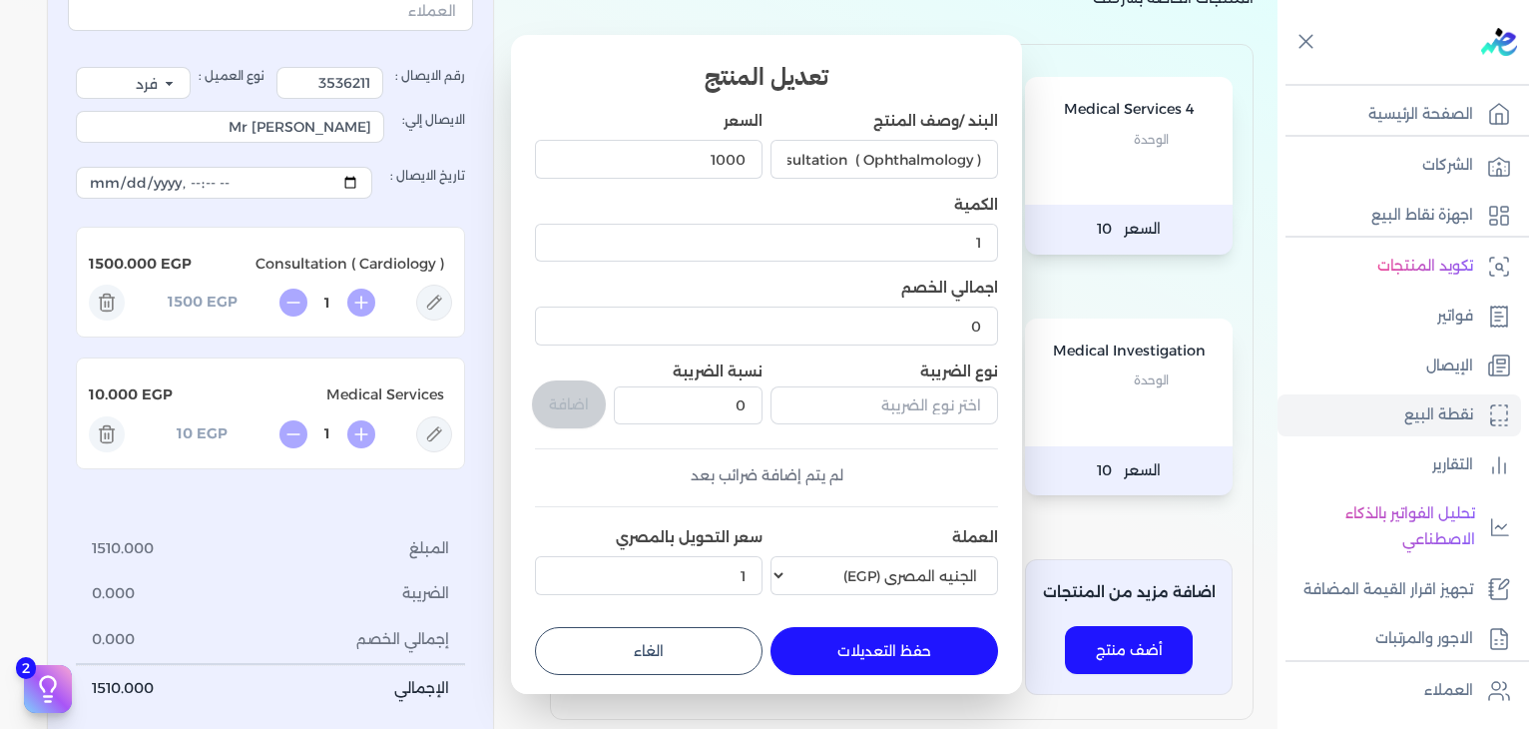
type input "0"
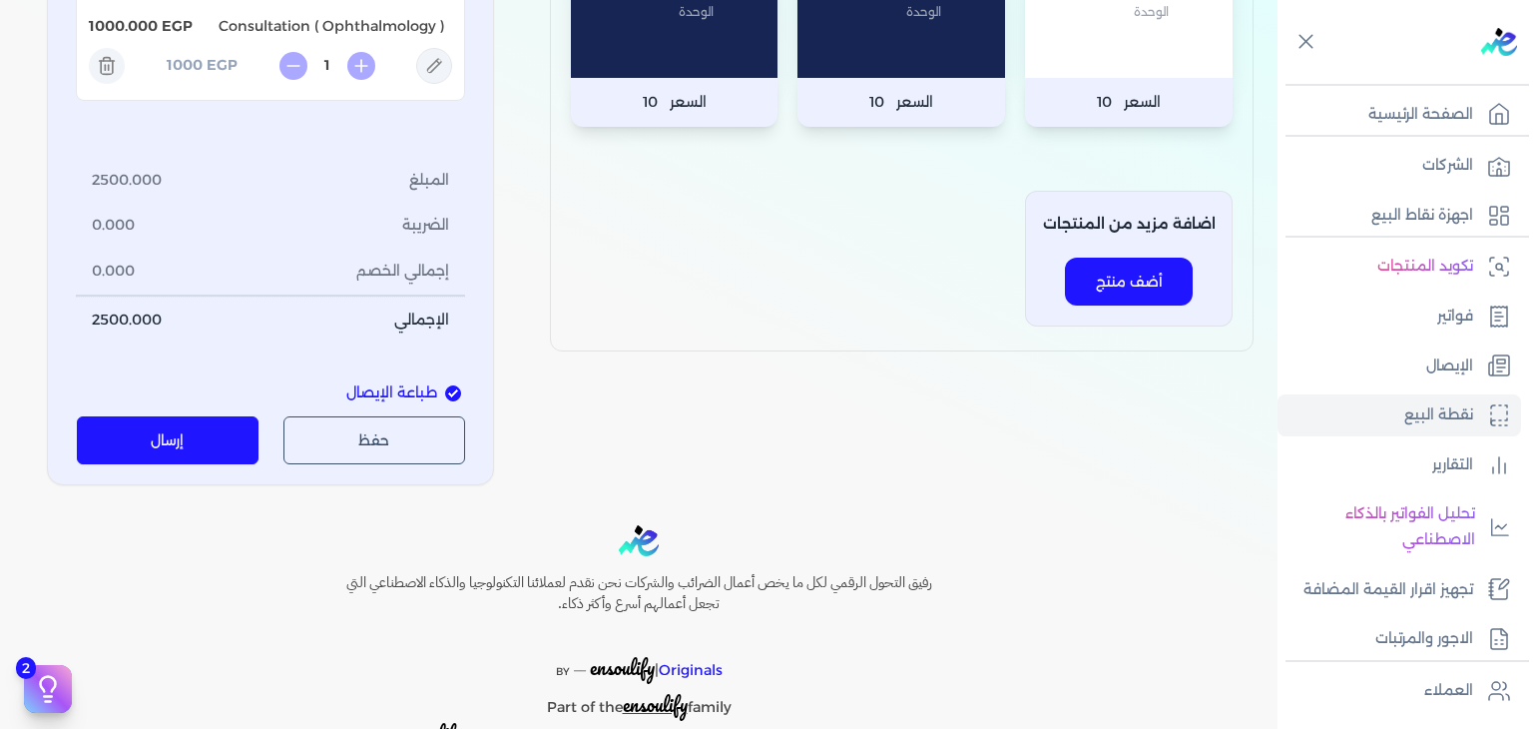
scroll to position [599, 0]
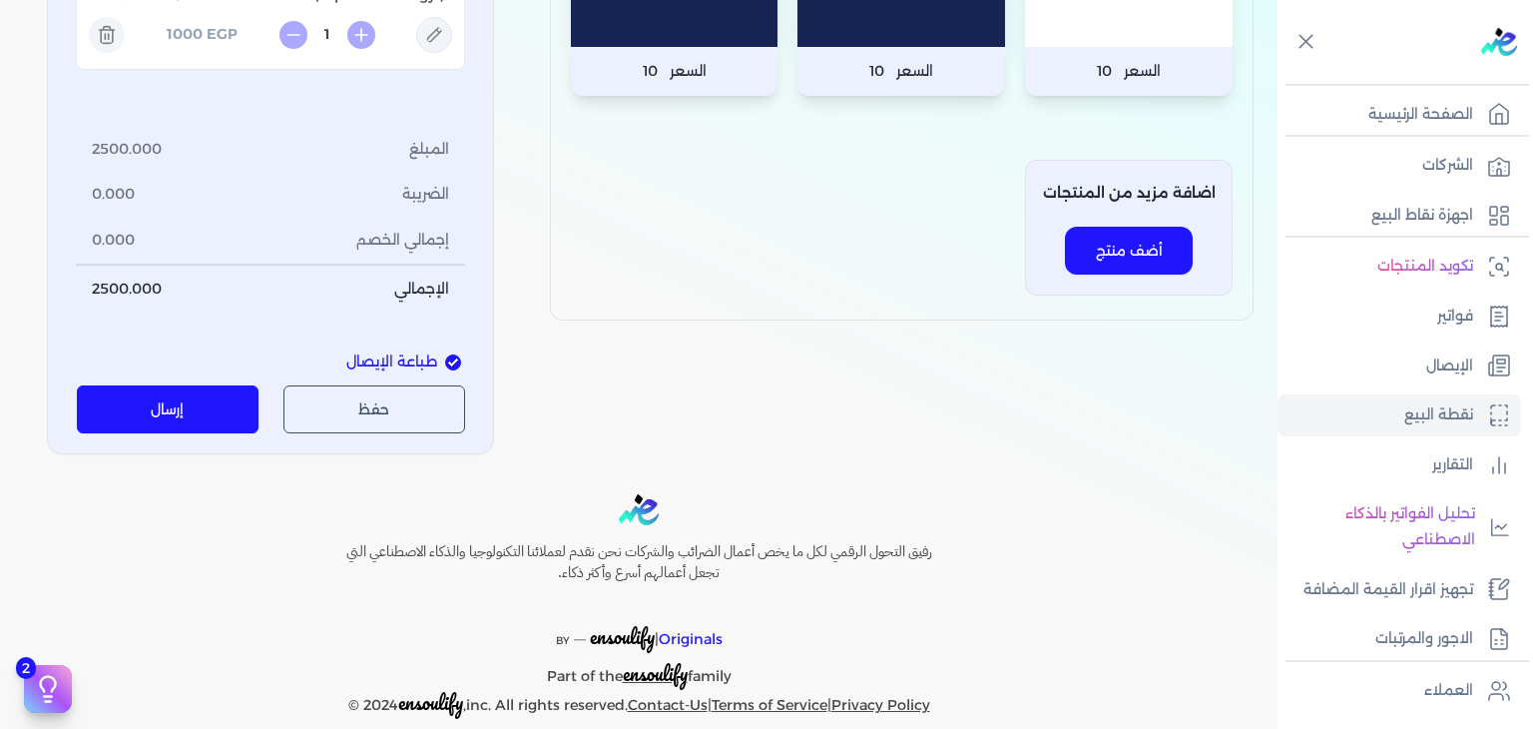
click at [198, 414] on button "إرسال" at bounding box center [168, 409] width 183 height 48
